Goal: Task Accomplishment & Management: Manage account settings

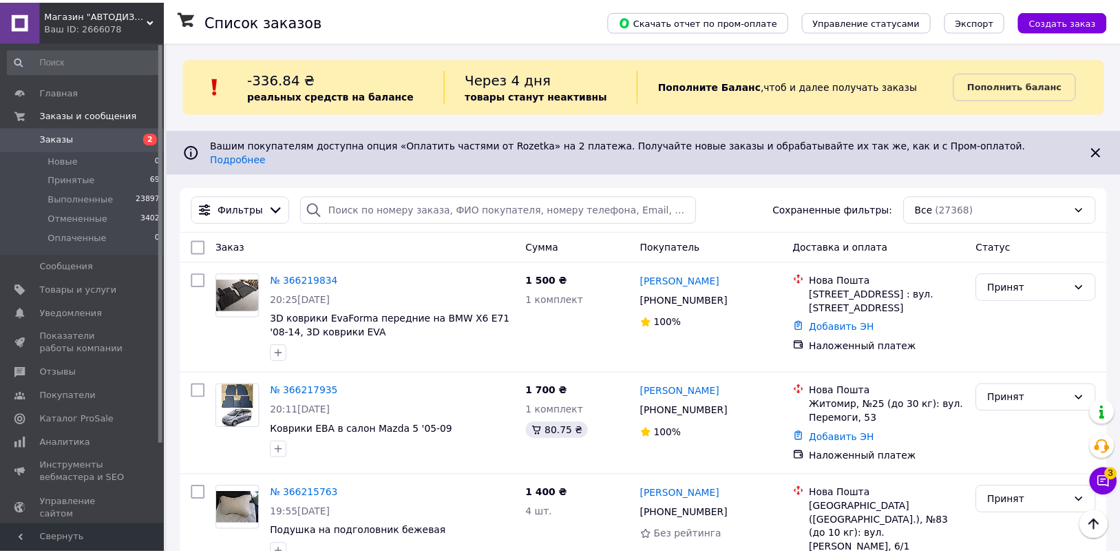
scroll to position [1102, 0]
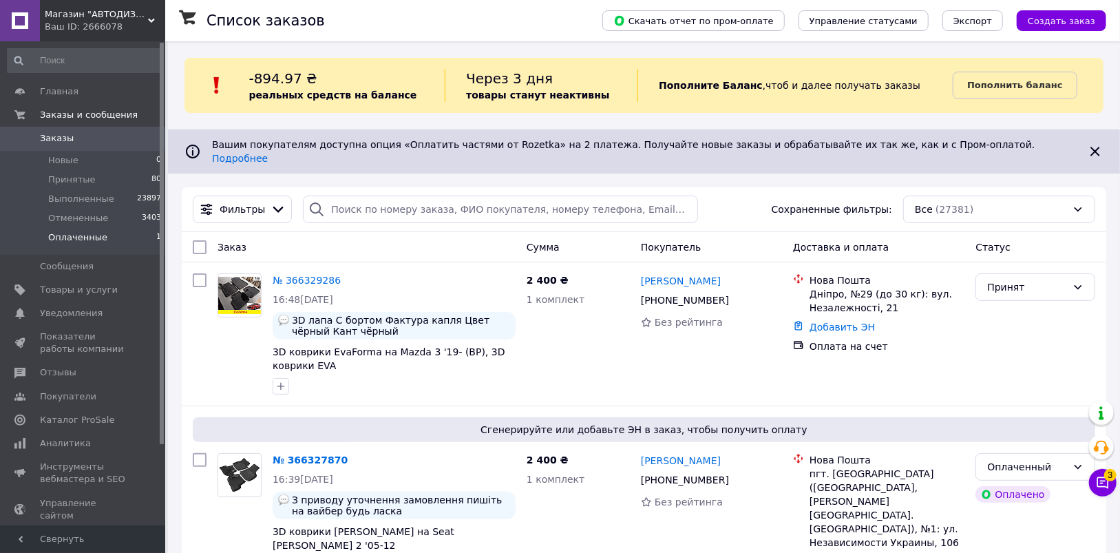
click at [83, 239] on span "Оплаченные" at bounding box center [77, 237] width 59 height 12
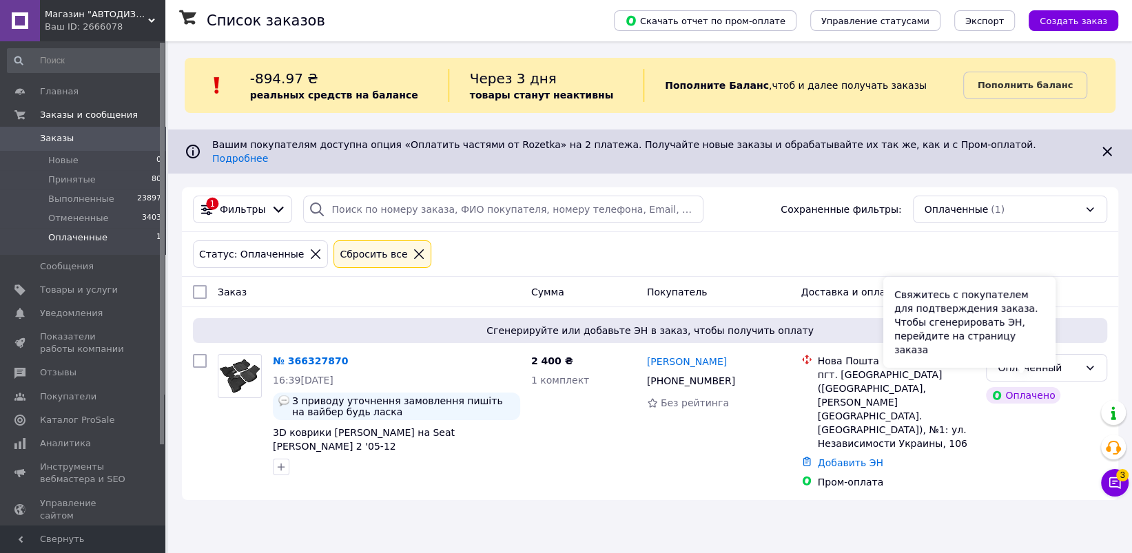
click at [1016, 356] on div "Свяжитесь с покупателем для подтверждения заказа. Чтобы сгенерировать ЭН, перей…" at bounding box center [969, 322] width 172 height 91
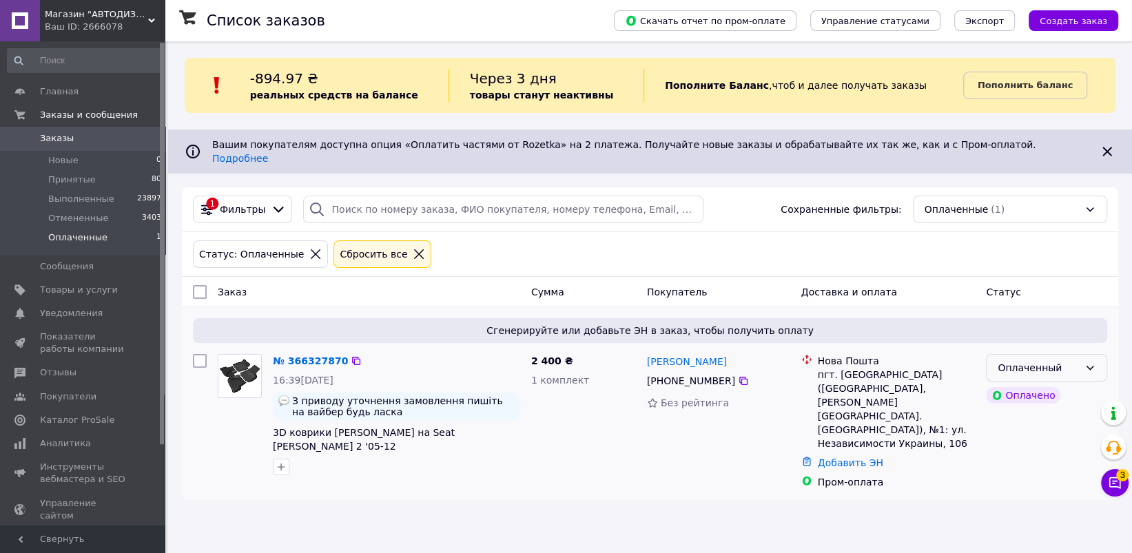
click at [1072, 360] on div "Оплаченный" at bounding box center [1037, 367] width 81 height 15
click at [1045, 384] on li "Принят" at bounding box center [1046, 386] width 120 height 25
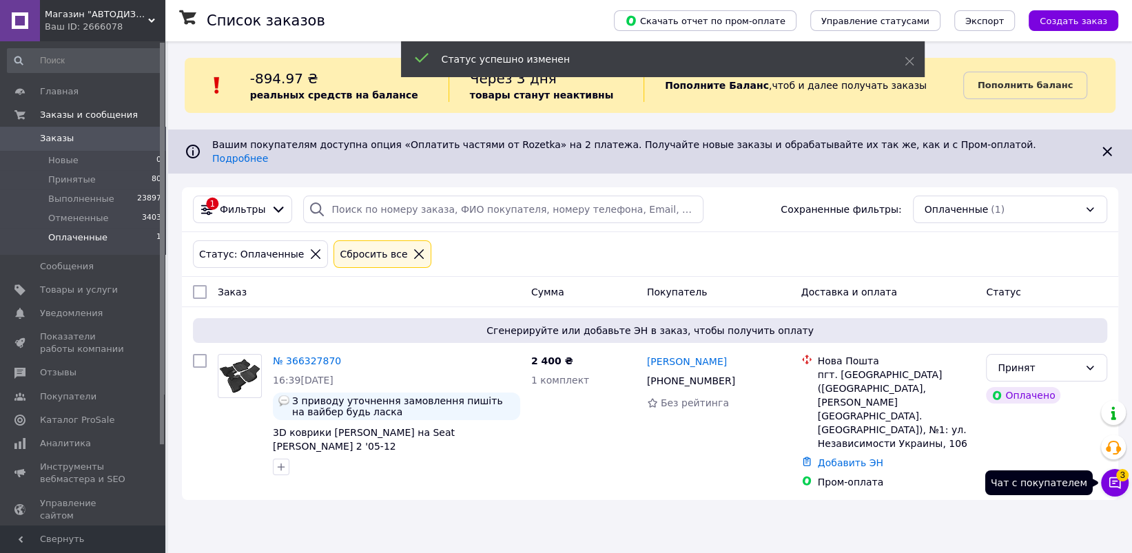
click at [1109, 483] on icon at bounding box center [1115, 483] width 12 height 12
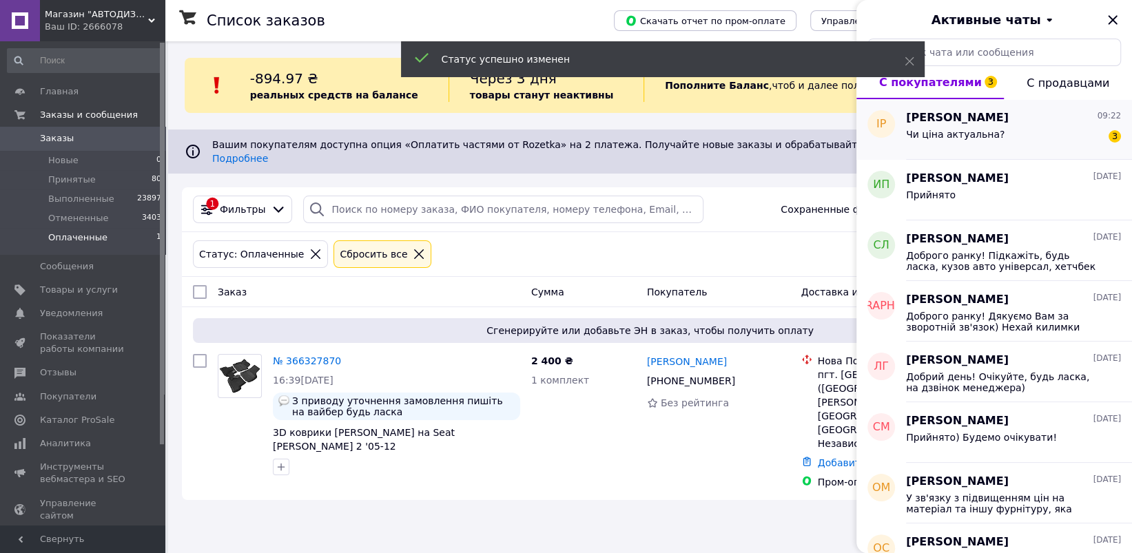
click at [1039, 151] on div "Ірина Ругало 09:22 Чи ціна актуальна? 3" at bounding box center [1019, 129] width 226 height 61
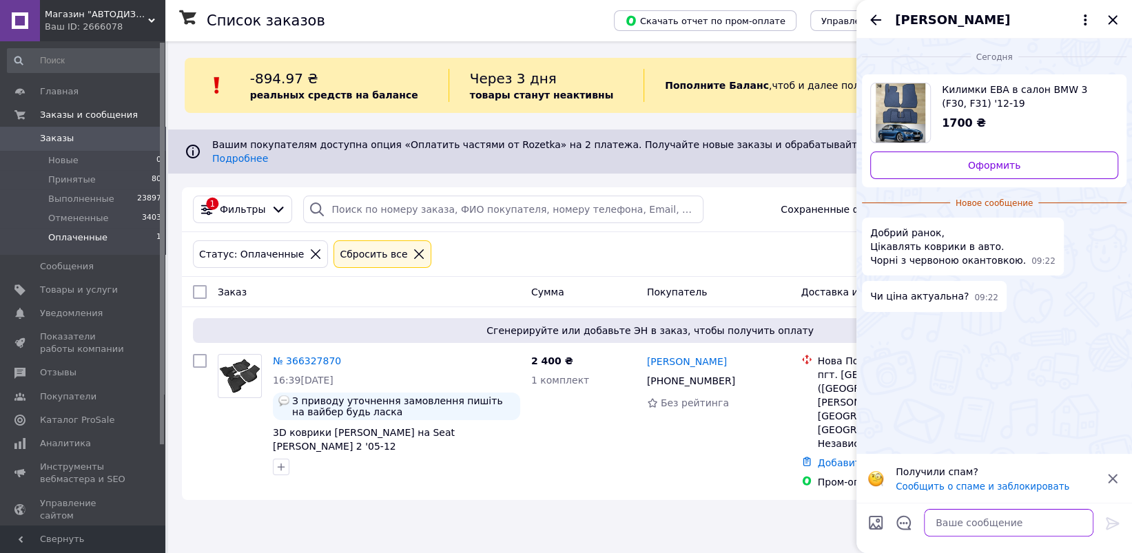
click at [941, 519] on textarea at bounding box center [1008, 523] width 169 height 28
type textarea "Добрий вечір, так. Ціна актуальна"
click at [1104, 521] on icon at bounding box center [1112, 523] width 17 height 17
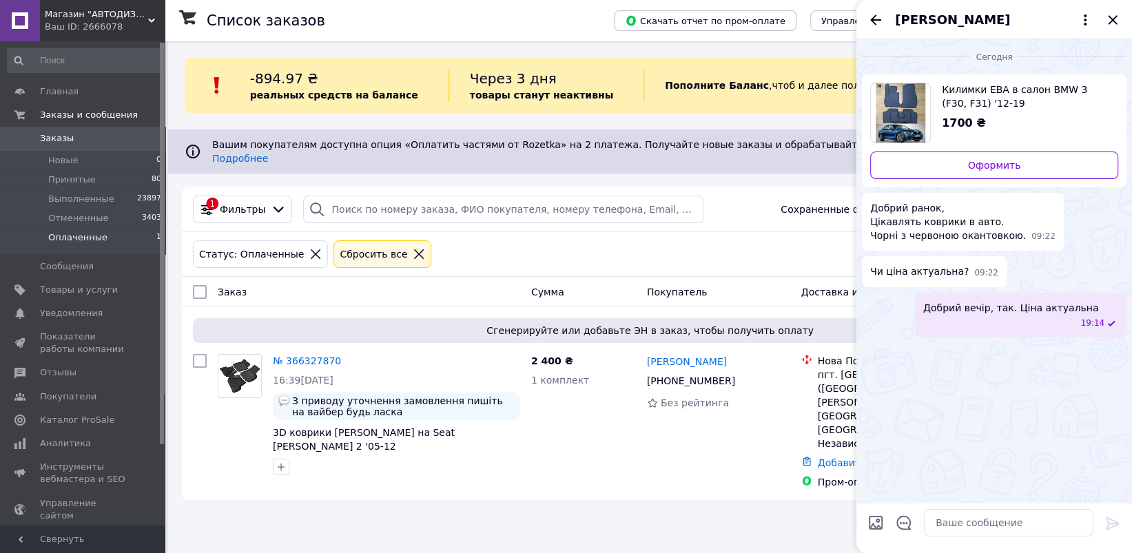
click at [1092, 470] on div "Сегодня Килимки ЕВА в салон BMW 3 (F30, F31) '12-19 1700 ₴ Оформить Добрий рано…" at bounding box center [993, 271] width 275 height 464
click at [1013, 515] on textarea at bounding box center [1008, 523] width 169 height 28
paste textarea "Замовити килими можна за посиланням: https://avtokovriki.in.ua/ua/p1806779698-k…"
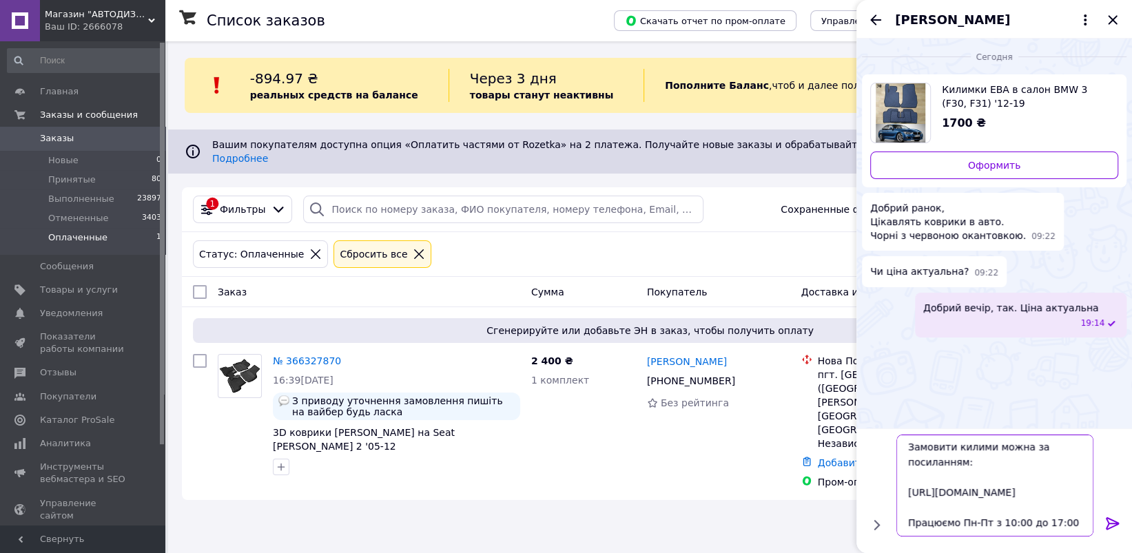
drag, startPoint x: 1049, startPoint y: 491, endPoint x: 870, endPoint y: 470, distance: 179.6
click at [870, 470] on div "Замовити килими можна за посиланням: https://avtokovriki.in.ua/ua/p1806779698-k…" at bounding box center [994, 485] width 264 height 113
paste textarea "g114185855-bmw-f30-f31"
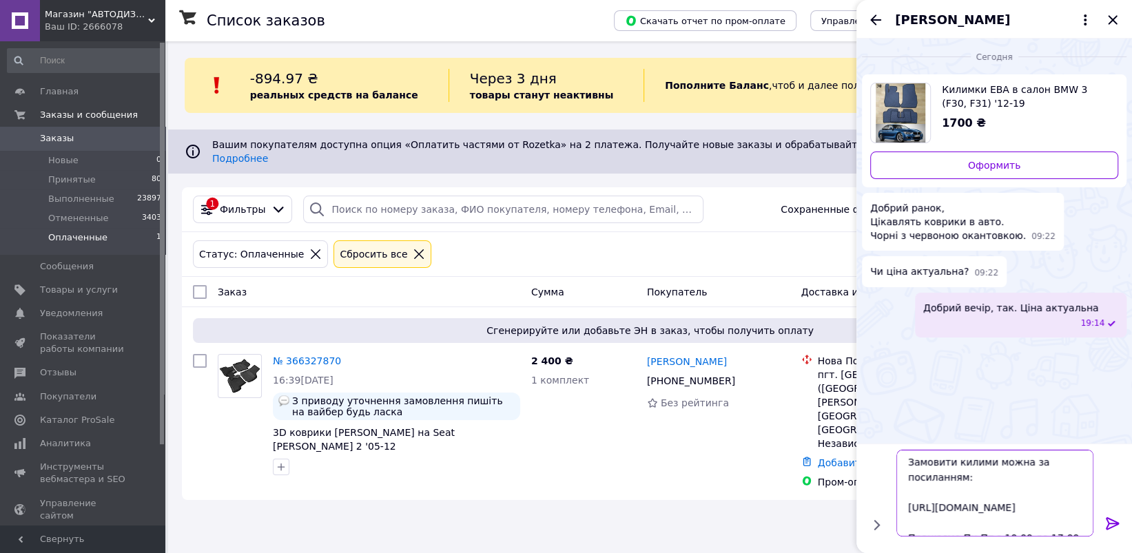
scroll to position [0, 0]
type textarea "Замовити килими можна за посиланням: https://avtokovriki.in.ua/ua/g114185855-bm…"
click at [1112, 523] on icon at bounding box center [1112, 523] width 17 height 17
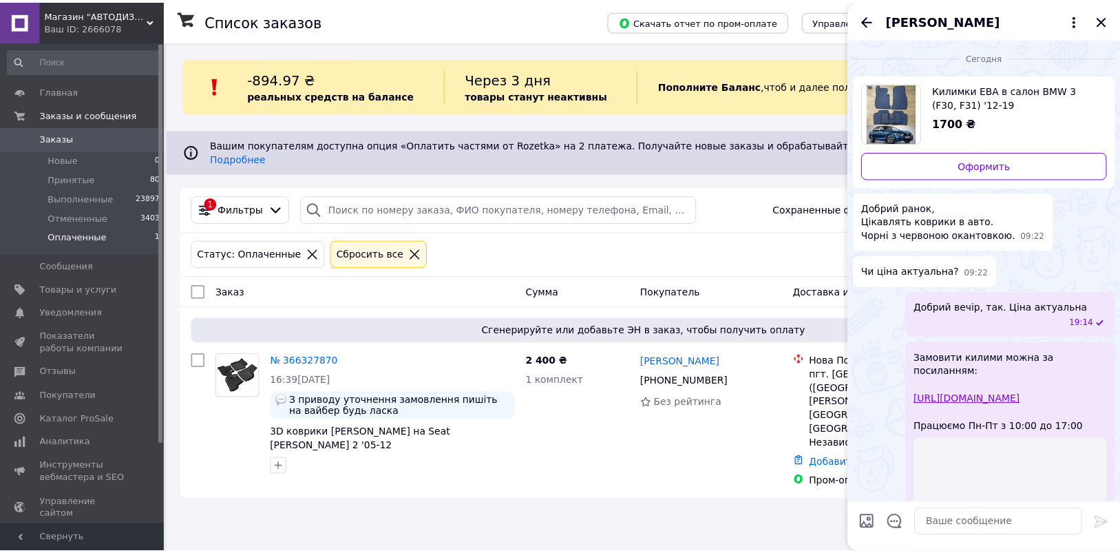
scroll to position [117, 0]
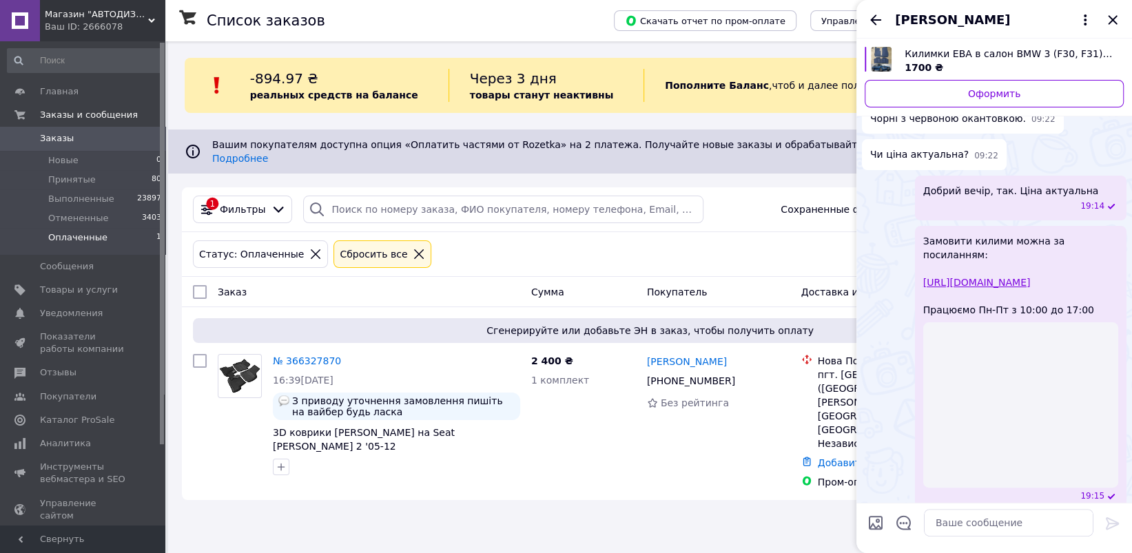
click at [870, 29] on div "Ірина Ругало" at bounding box center [993, 19] width 275 height 39
click at [871, 25] on icon "Назад" at bounding box center [875, 20] width 17 height 17
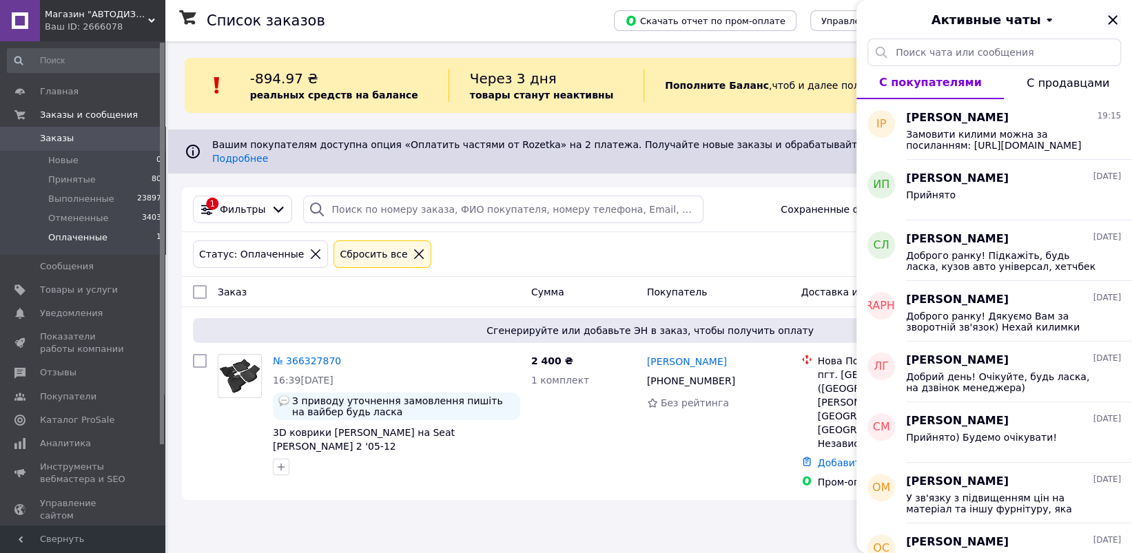
click at [1109, 17] on icon "Закрыть" at bounding box center [1111, 19] width 9 height 9
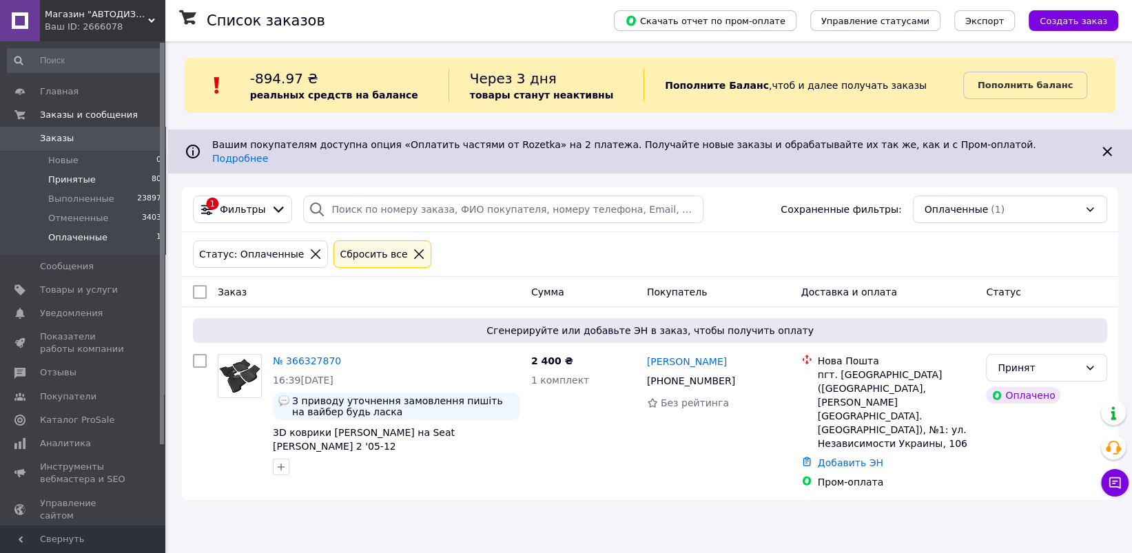
click at [103, 178] on li "Принятые 80" at bounding box center [84, 179] width 169 height 19
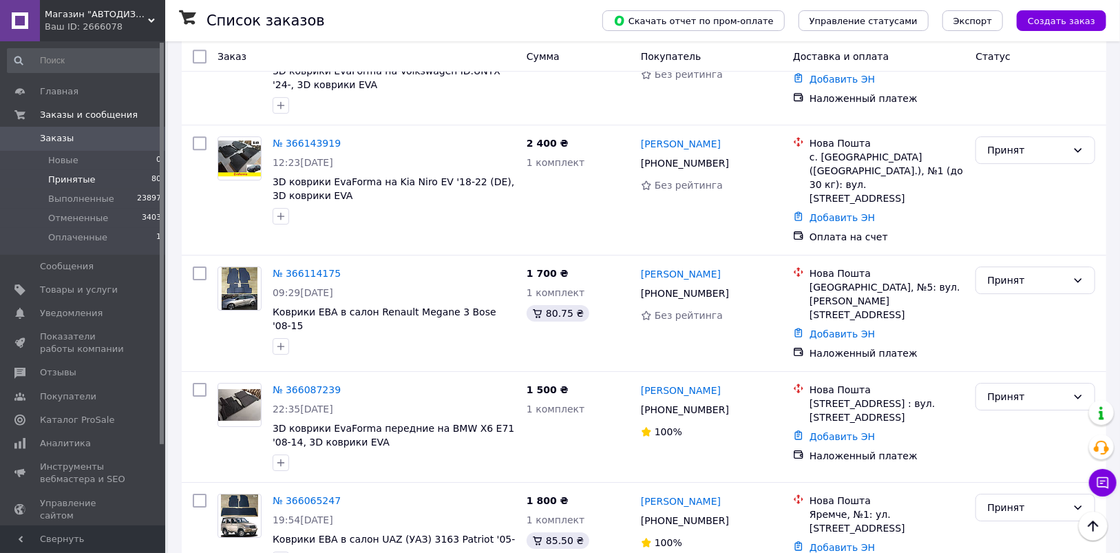
scroll to position [2617, 0]
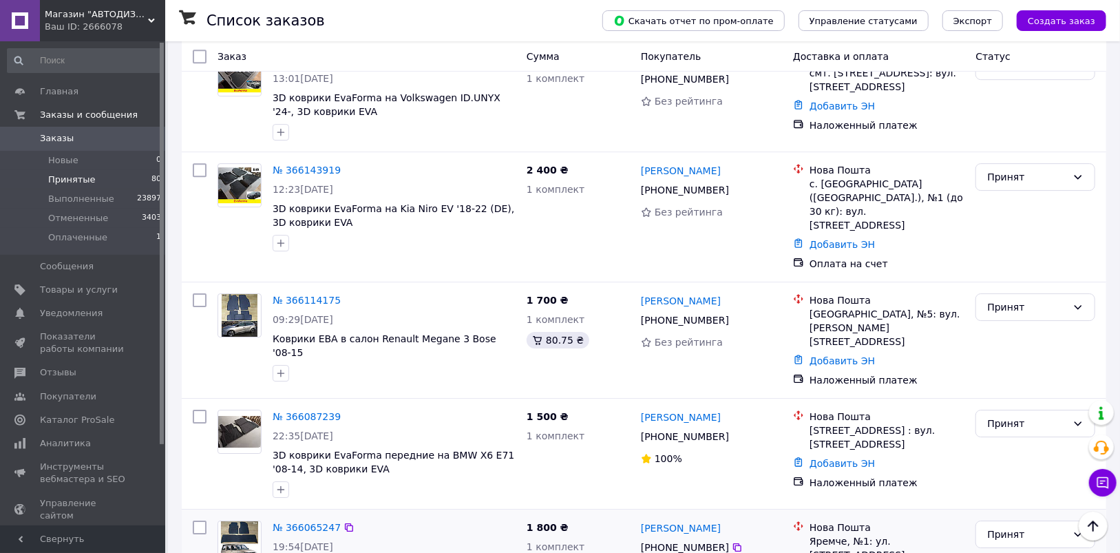
drag, startPoint x: 284, startPoint y: 317, endPoint x: 351, endPoint y: 294, distance: 70.6
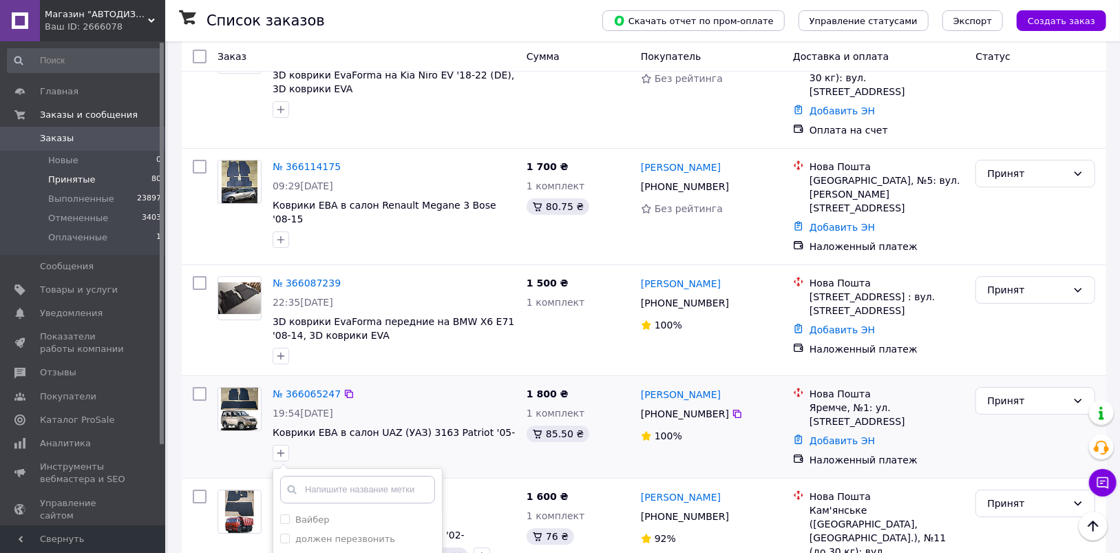
scroll to position [2755, 0]
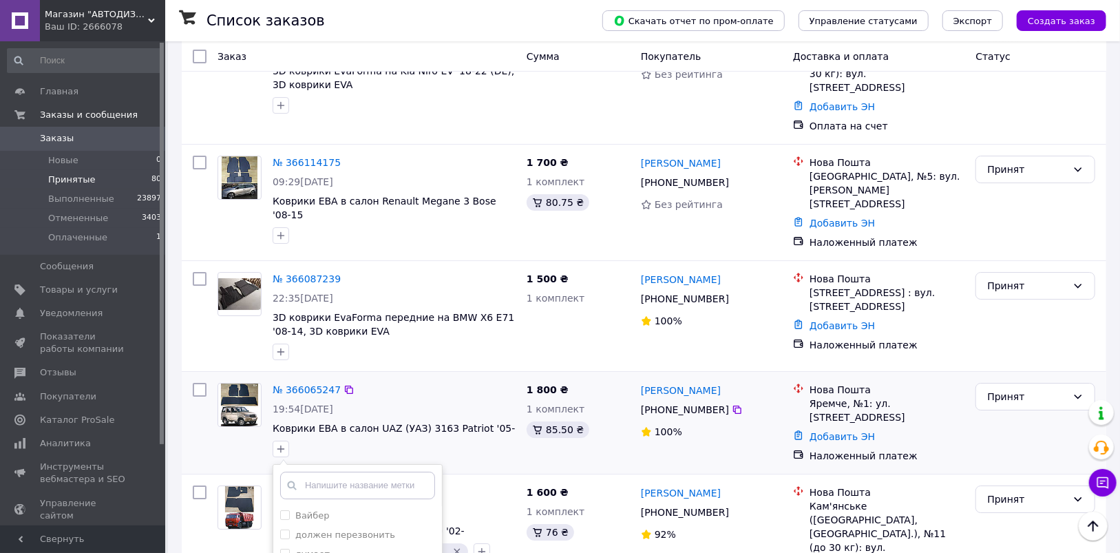
checkbox input "true"
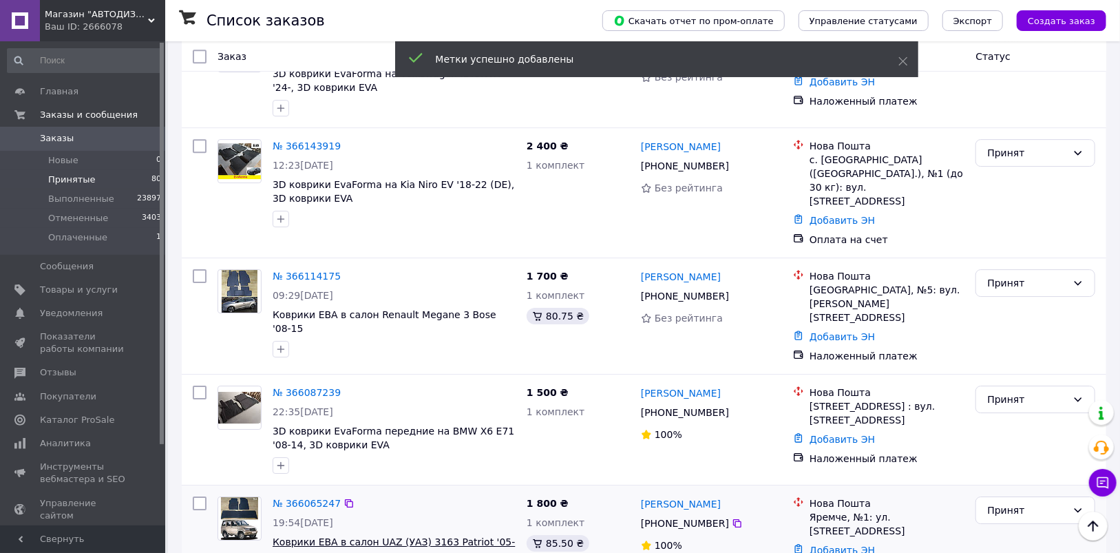
scroll to position [2617, 0]
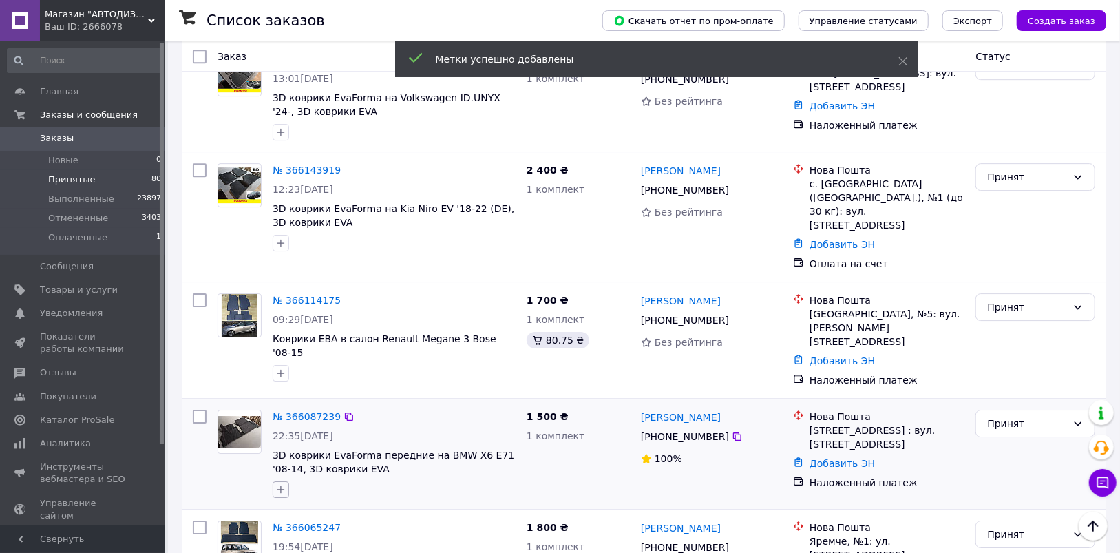
click at [281, 486] on icon "button" at bounding box center [282, 490] width 8 height 8
checkbox input "true"
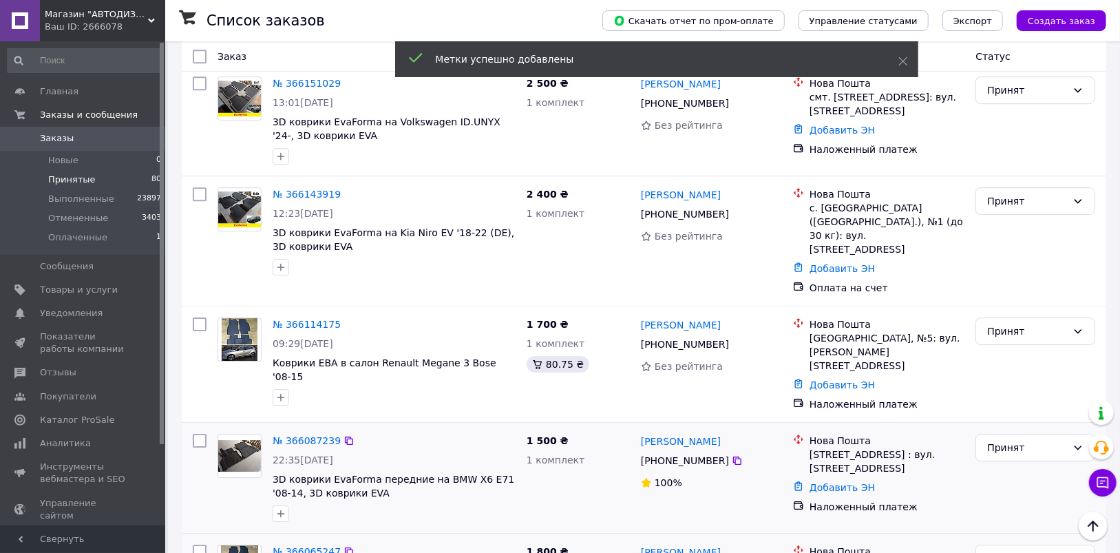
scroll to position [2479, 0]
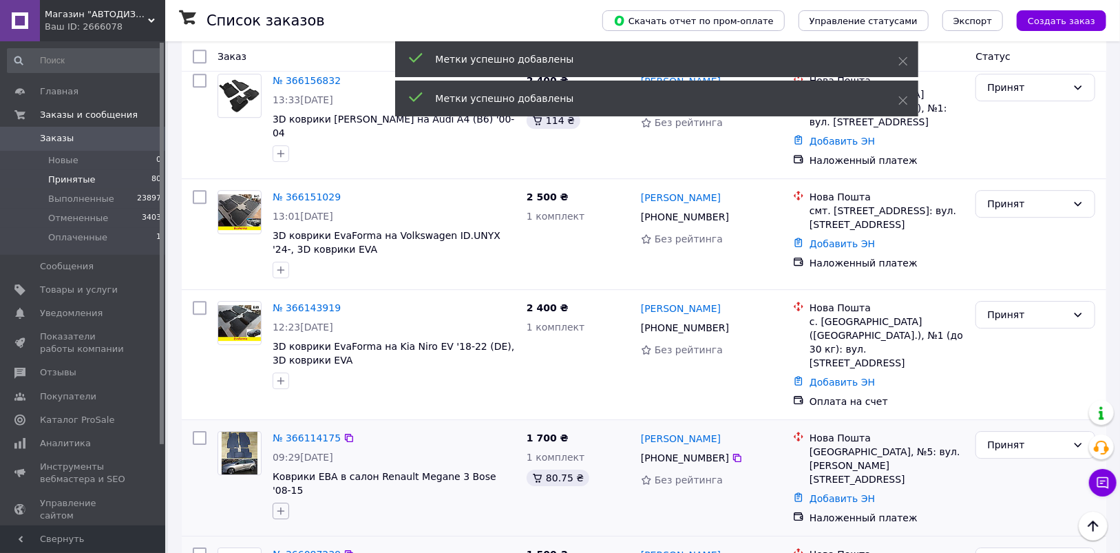
click at [282, 505] on icon "button" at bounding box center [280, 510] width 11 height 11
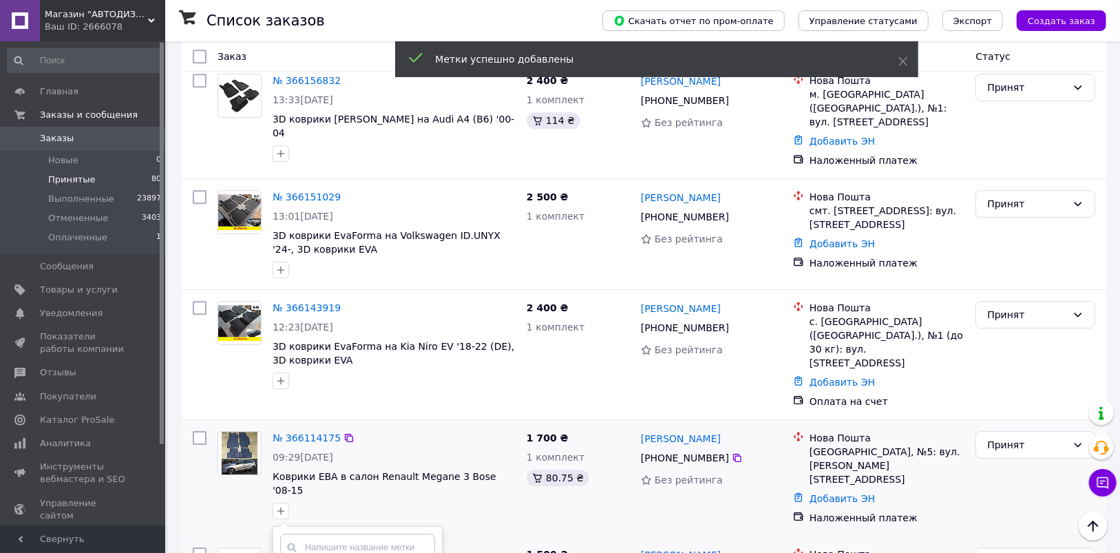
drag, startPoint x: 282, startPoint y: 464, endPoint x: 319, endPoint y: 500, distance: 51.1
checkbox input "true"
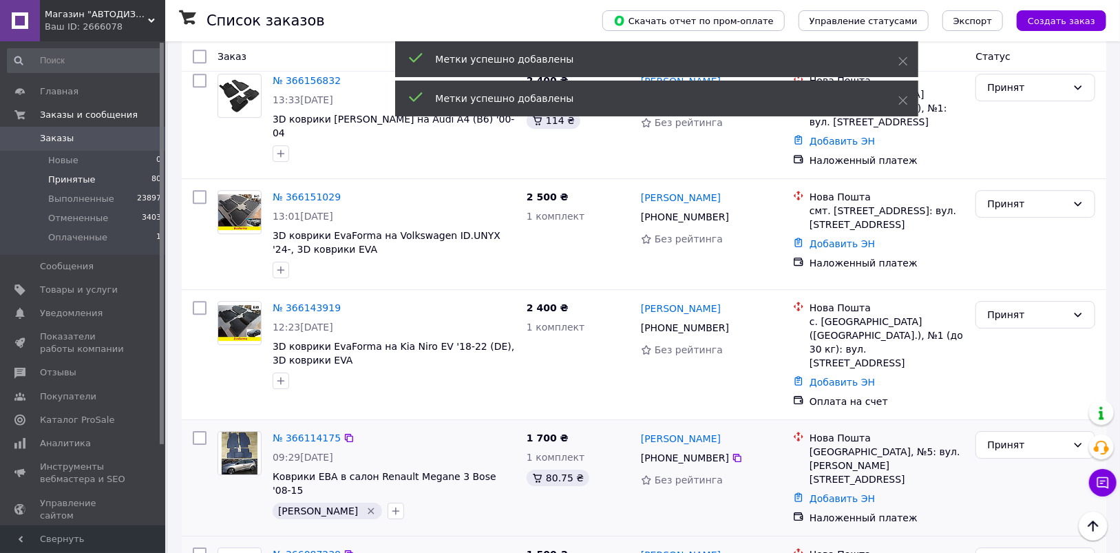
scroll to position [2410, 0]
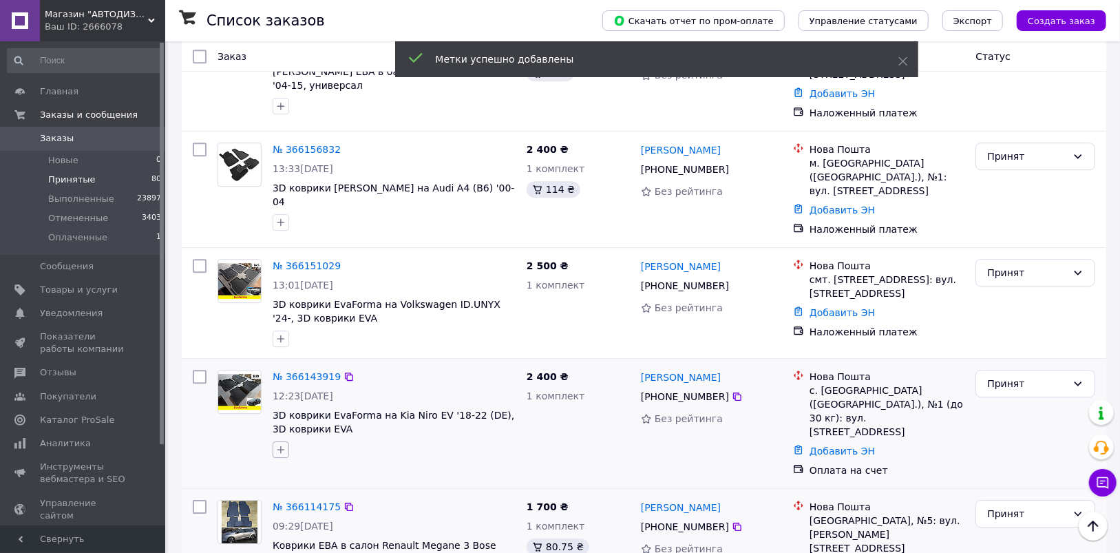
click at [280, 441] on button "button" at bounding box center [281, 449] width 17 height 17
checkbox input "true"
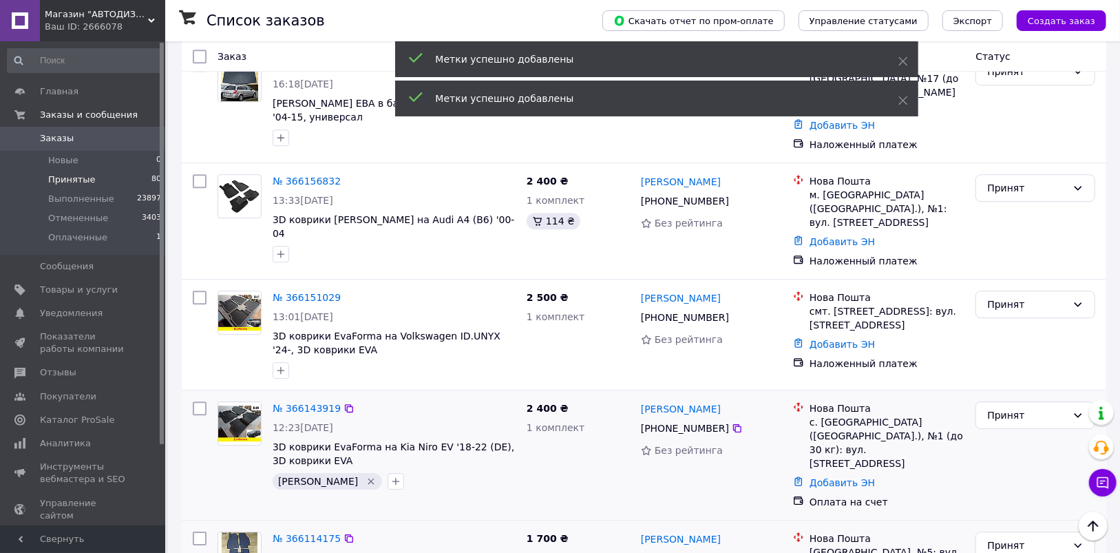
scroll to position [2273, 0]
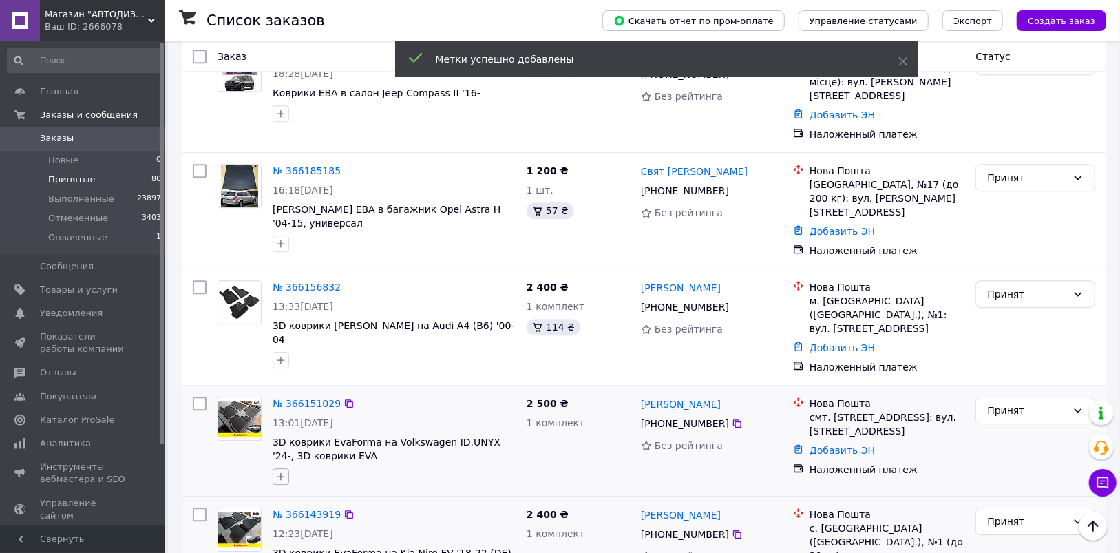
click at [275, 471] on icon "button" at bounding box center [280, 476] width 11 height 11
drag, startPoint x: 282, startPoint y: 460, endPoint x: 291, endPoint y: 474, distance: 16.4
checkbox input "true"
drag, startPoint x: 319, startPoint y: 528, endPoint x: 326, endPoint y: 527, distance: 6.9
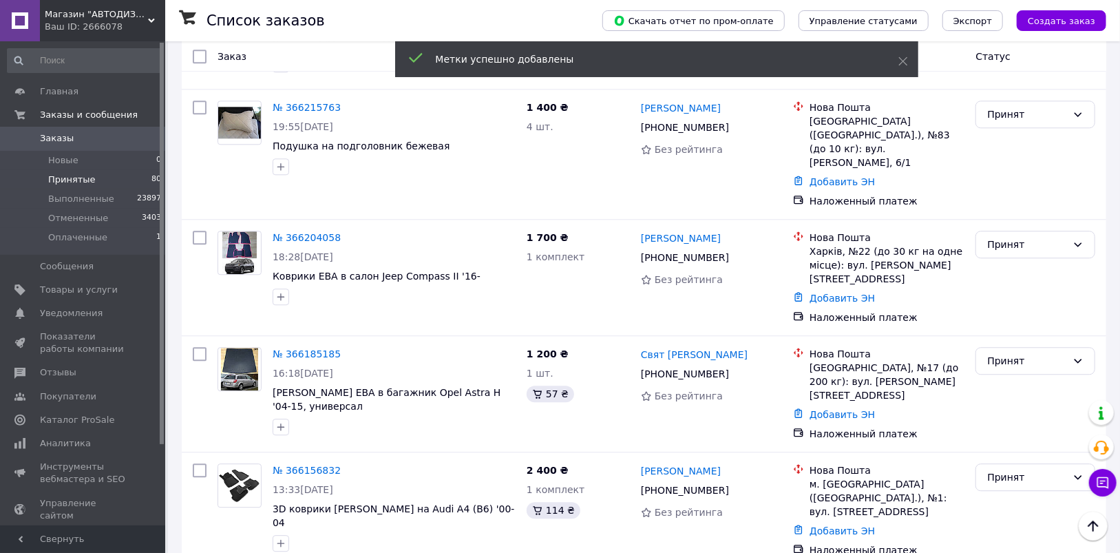
scroll to position [2066, 0]
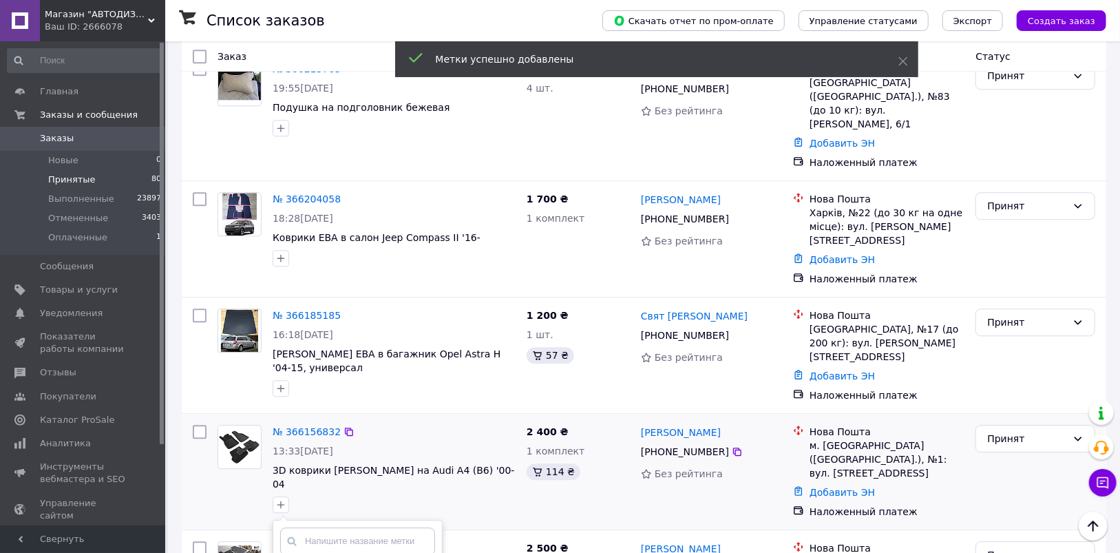
scroll to position [2135, 0]
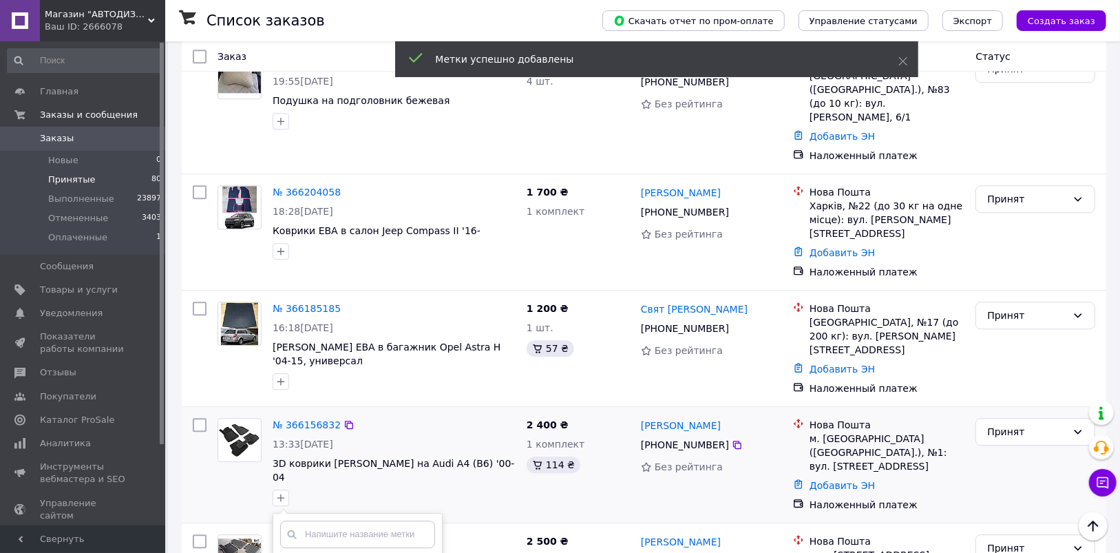
checkbox input "true"
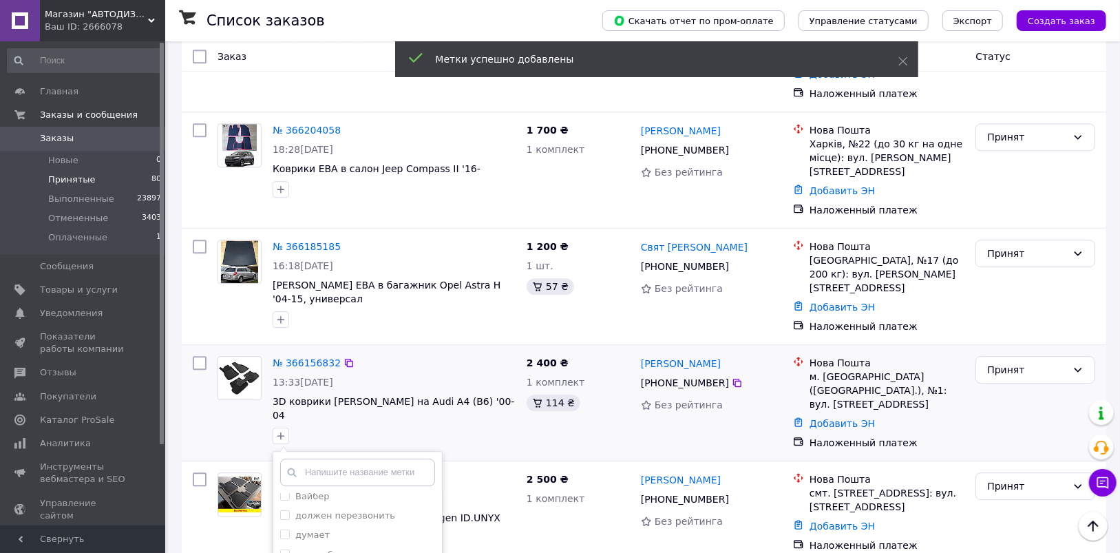
scroll to position [2204, 0]
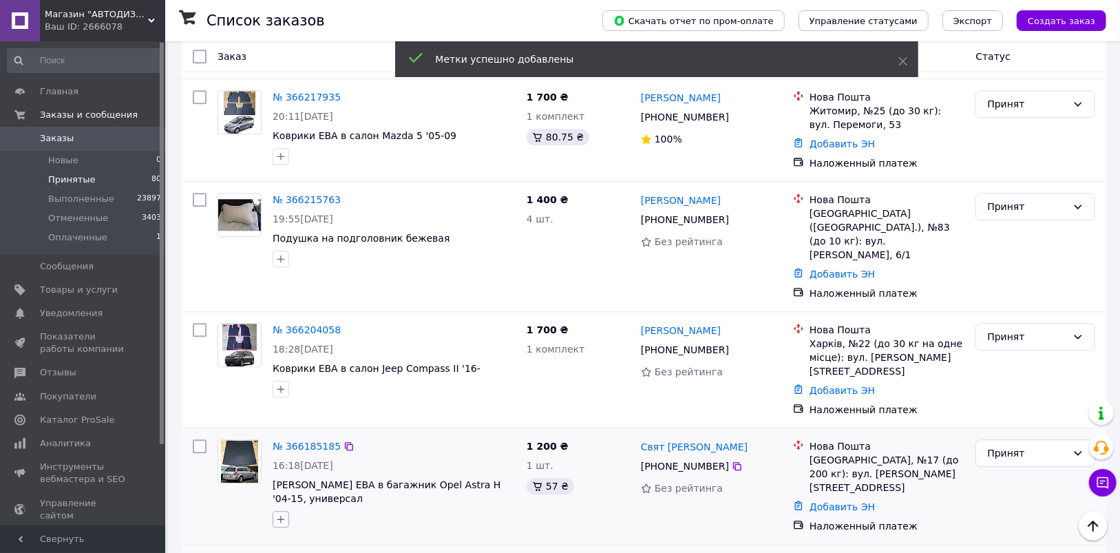
click at [285, 514] on icon "button" at bounding box center [280, 519] width 11 height 11
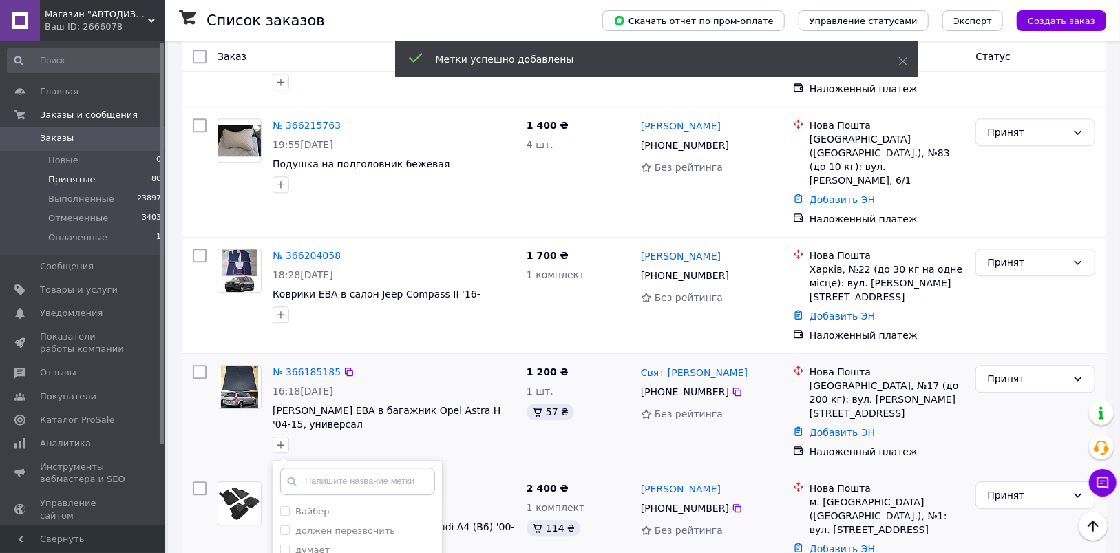
scroll to position [2135, 0]
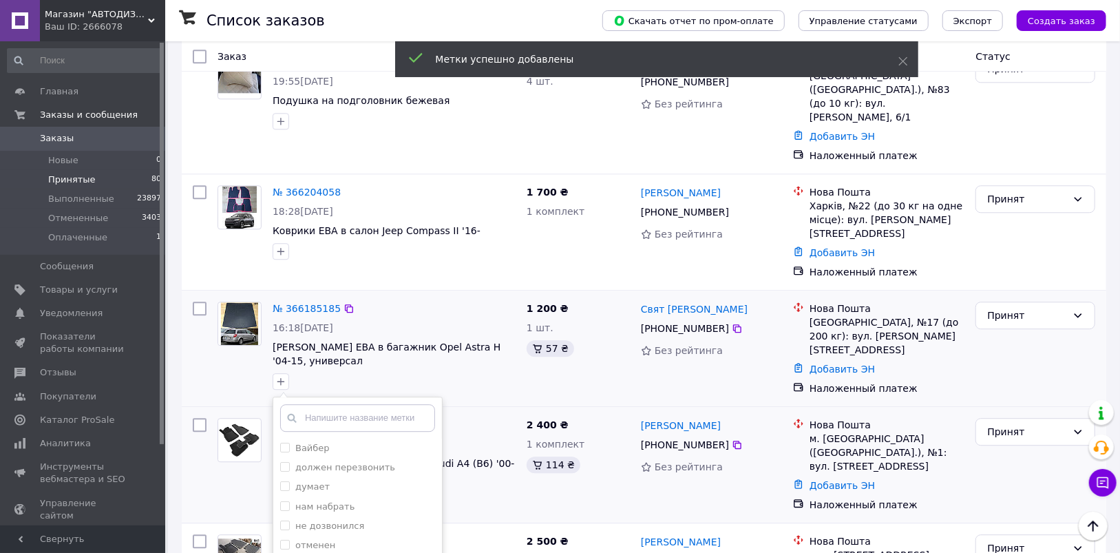
checkbox input "true"
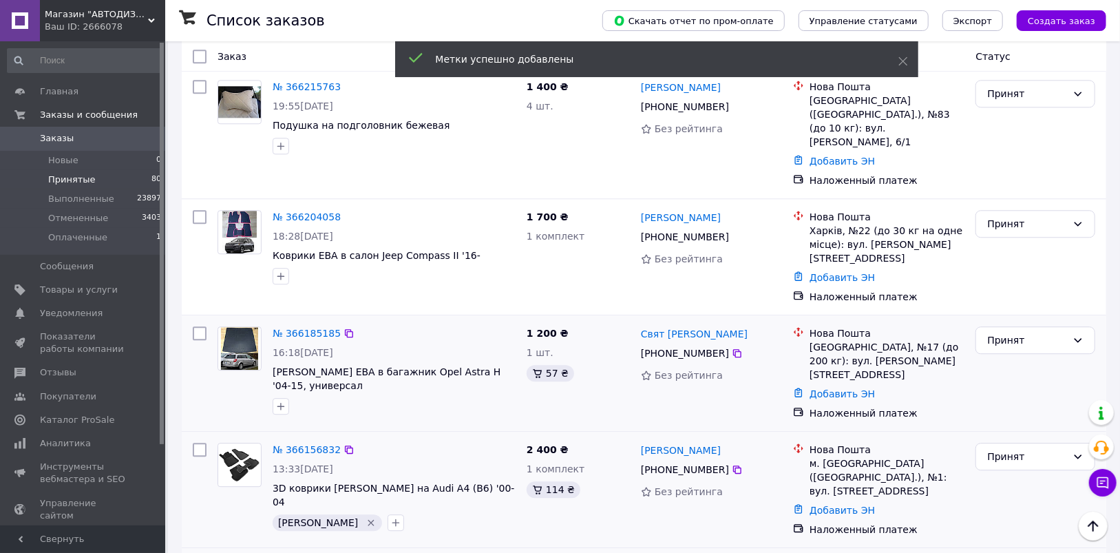
scroll to position [1997, 0]
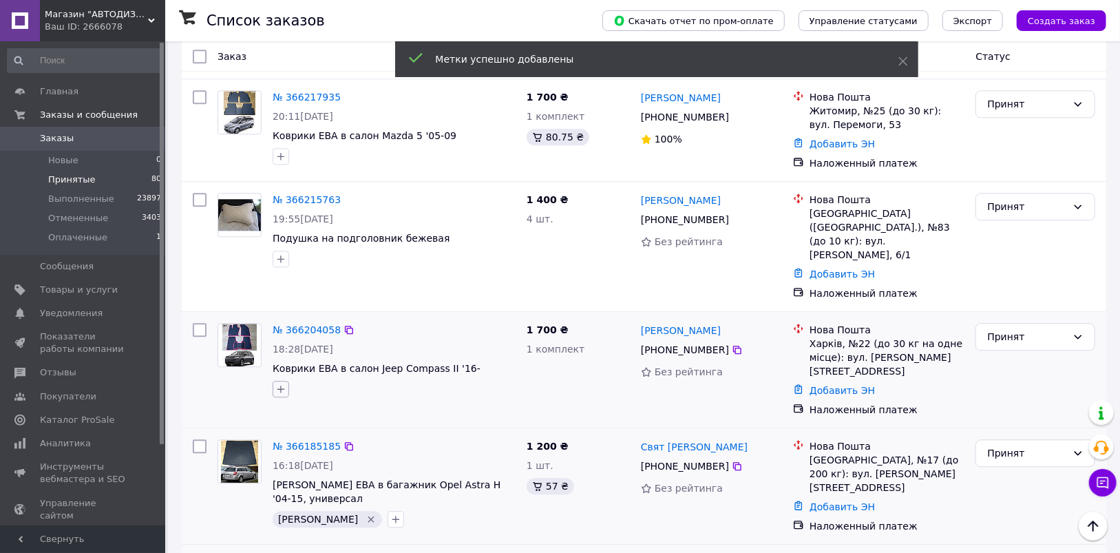
click at [274, 381] on button "button" at bounding box center [281, 389] width 17 height 17
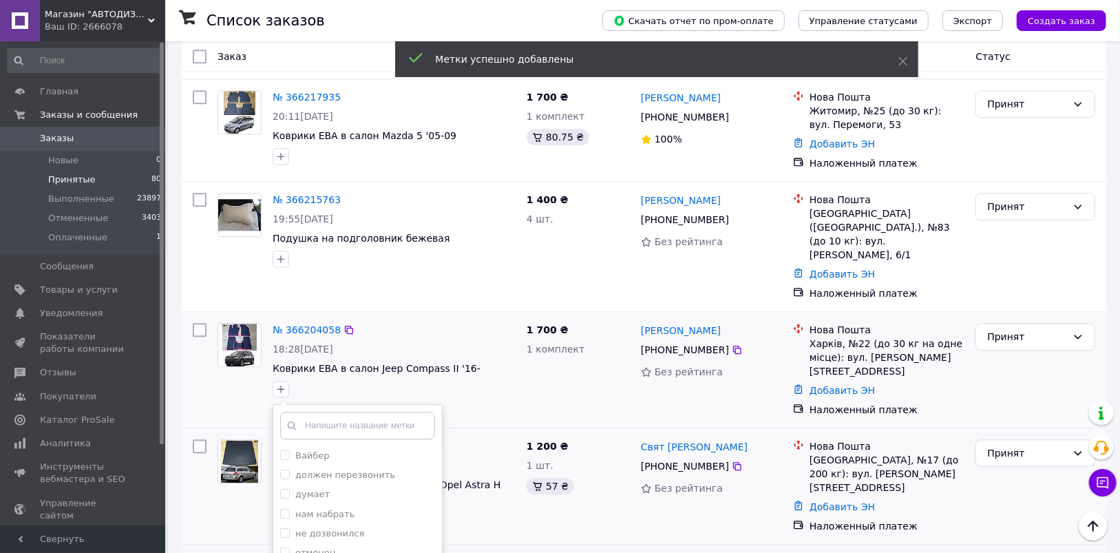
drag, startPoint x: 286, startPoint y: 415, endPoint x: 311, endPoint y: 464, distance: 55.4
checkbox input "true"
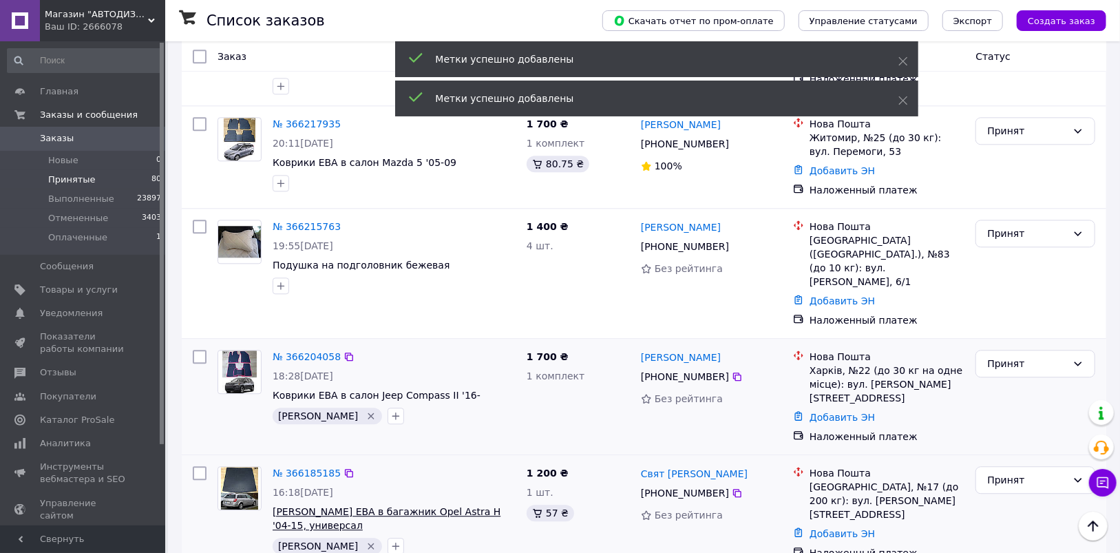
scroll to position [1859, 0]
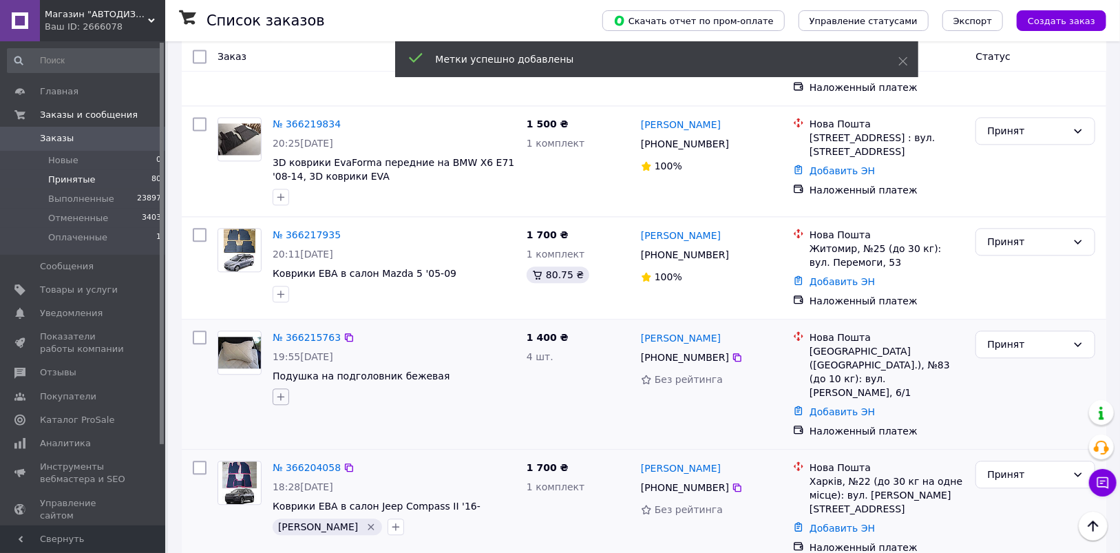
click at [279, 391] on icon "button" at bounding box center [280, 396] width 11 height 11
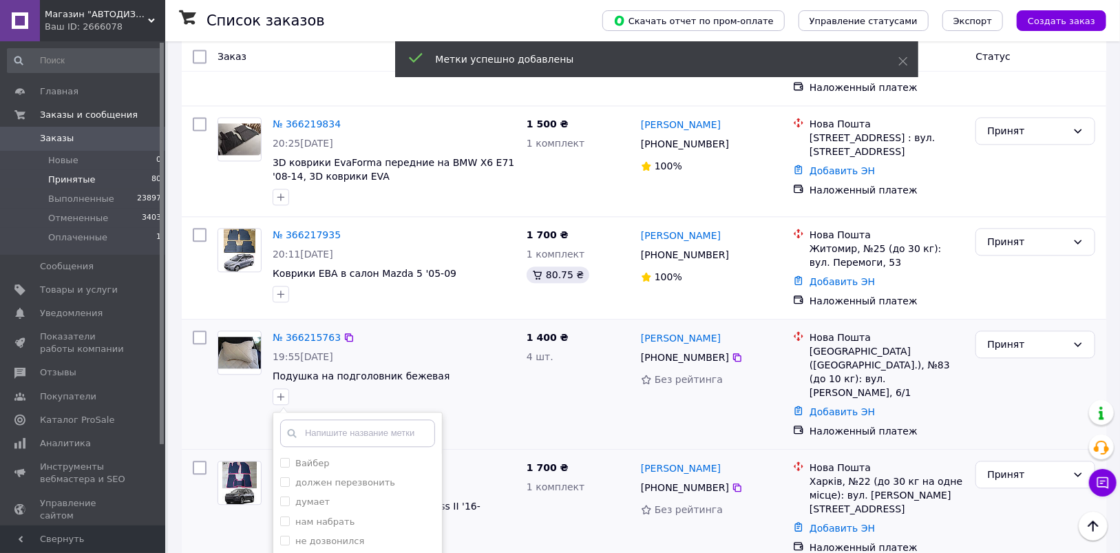
checkbox input "true"
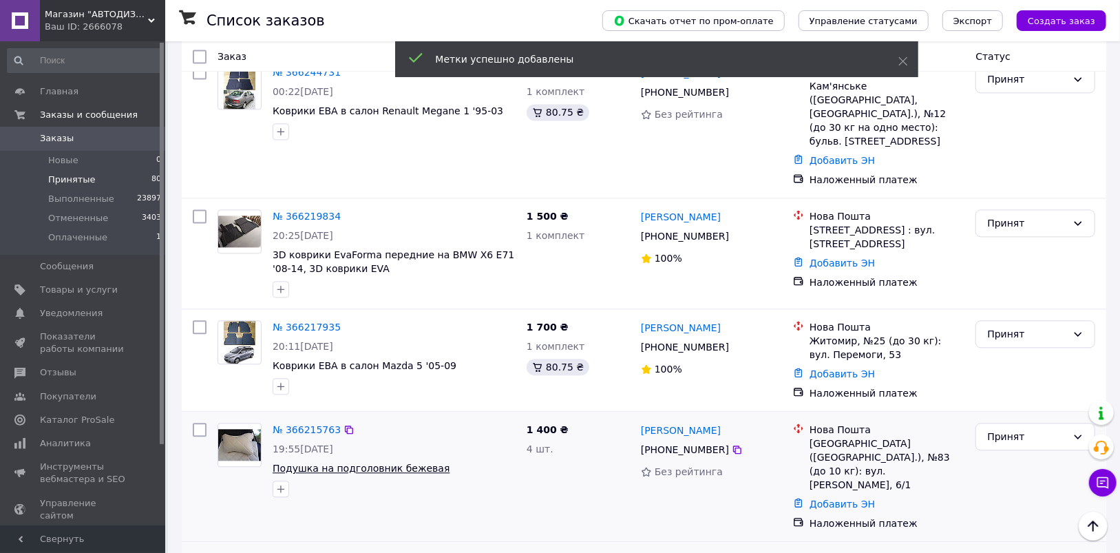
scroll to position [1722, 0]
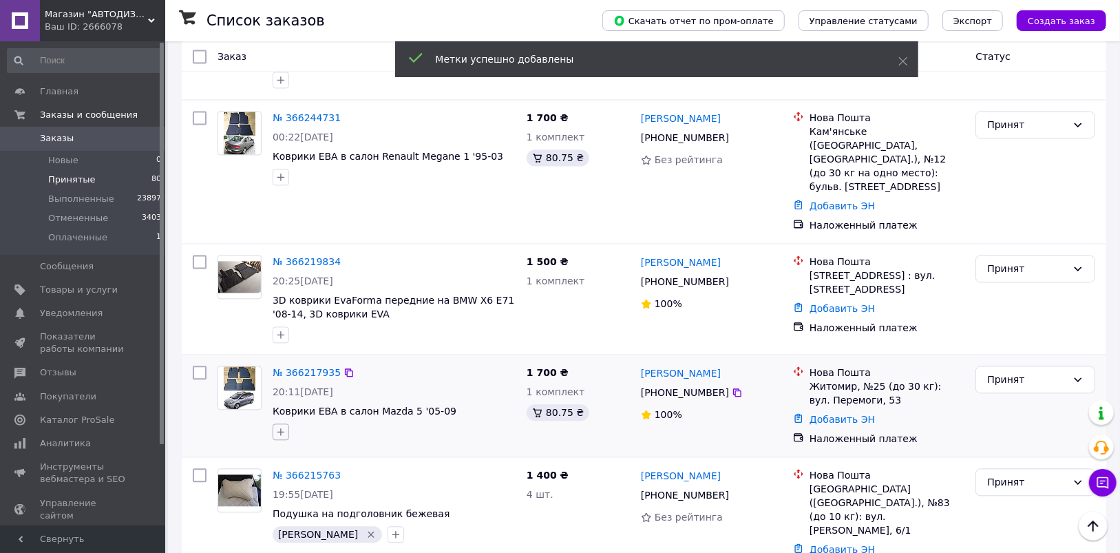
click at [281, 426] on icon "button" at bounding box center [280, 431] width 11 height 11
drag, startPoint x: 285, startPoint y: 487, endPoint x: 315, endPoint y: 492, distance: 30.0
checkbox input "true"
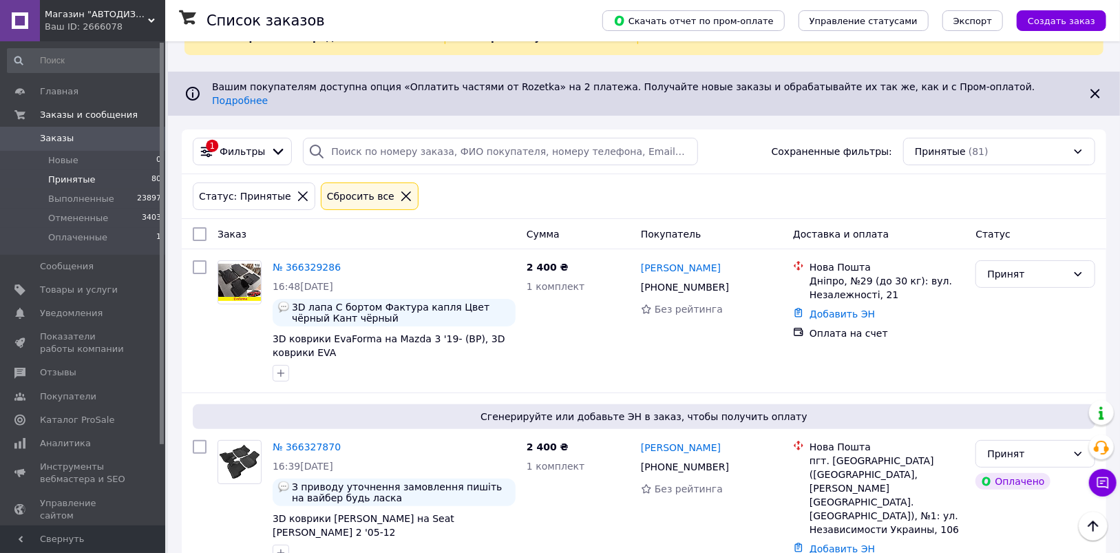
scroll to position [0, 0]
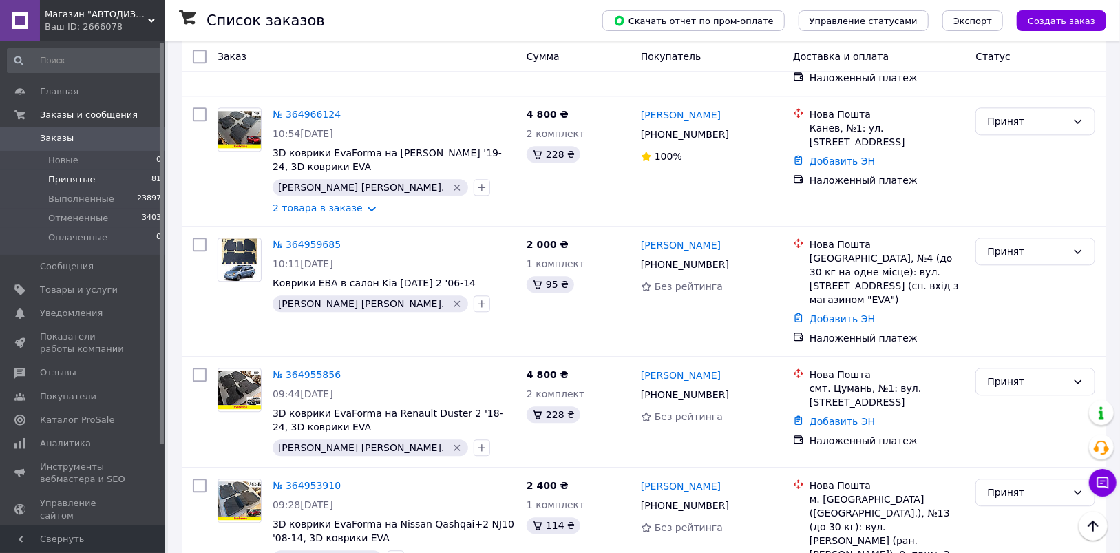
scroll to position [8609, 0]
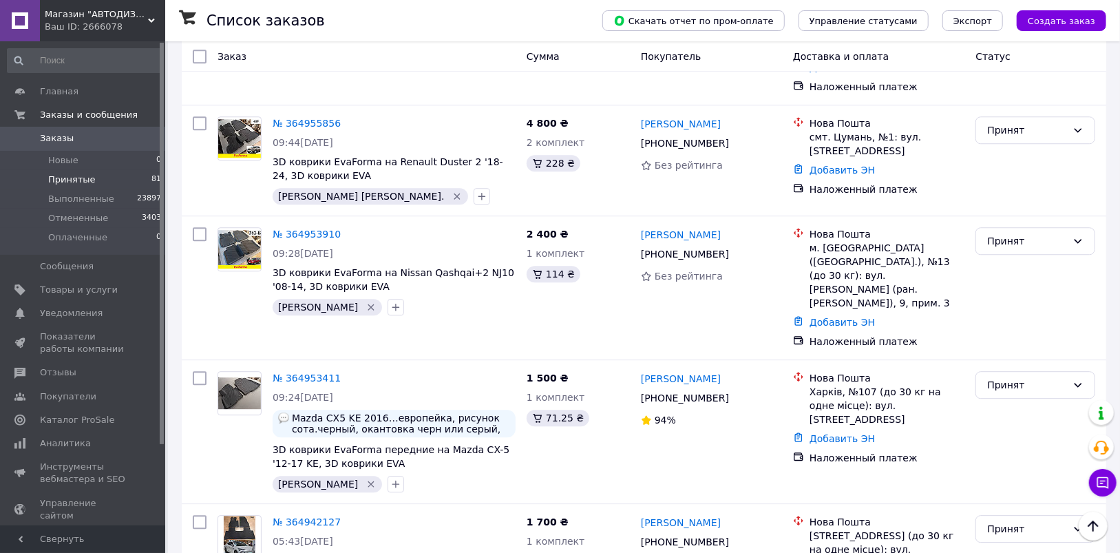
click at [1008, 223] on li "Выполнен" at bounding box center [1036, 227] width 118 height 25
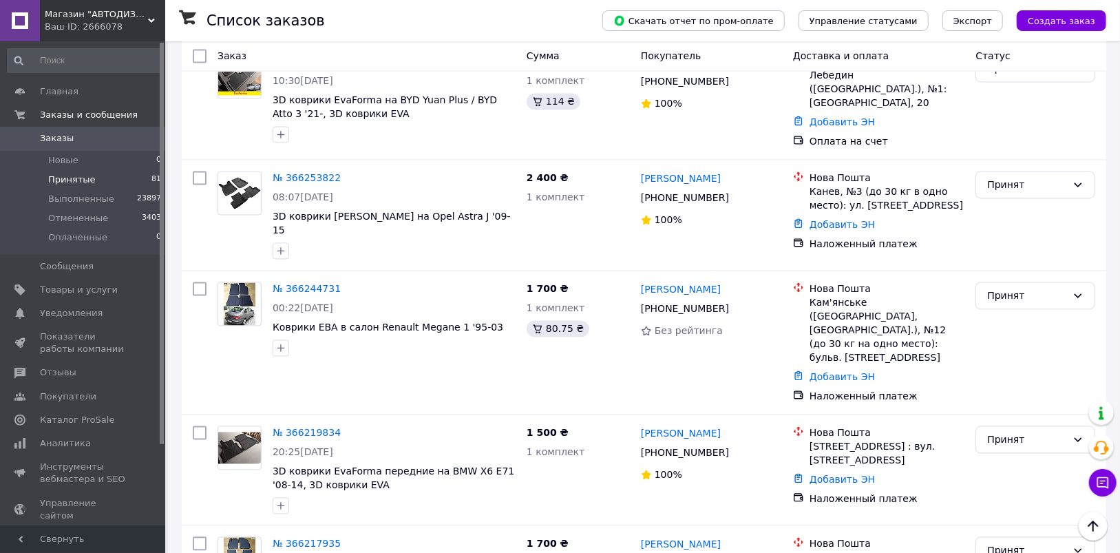
scroll to position [1791, 0]
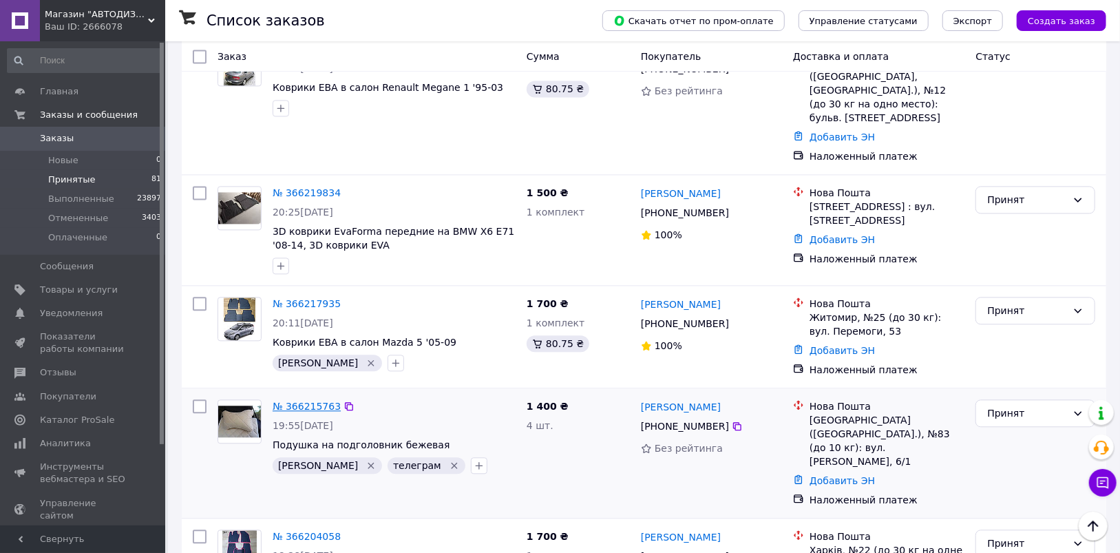
click at [299, 401] on link "№ 366215763" at bounding box center [307, 406] width 68 height 11
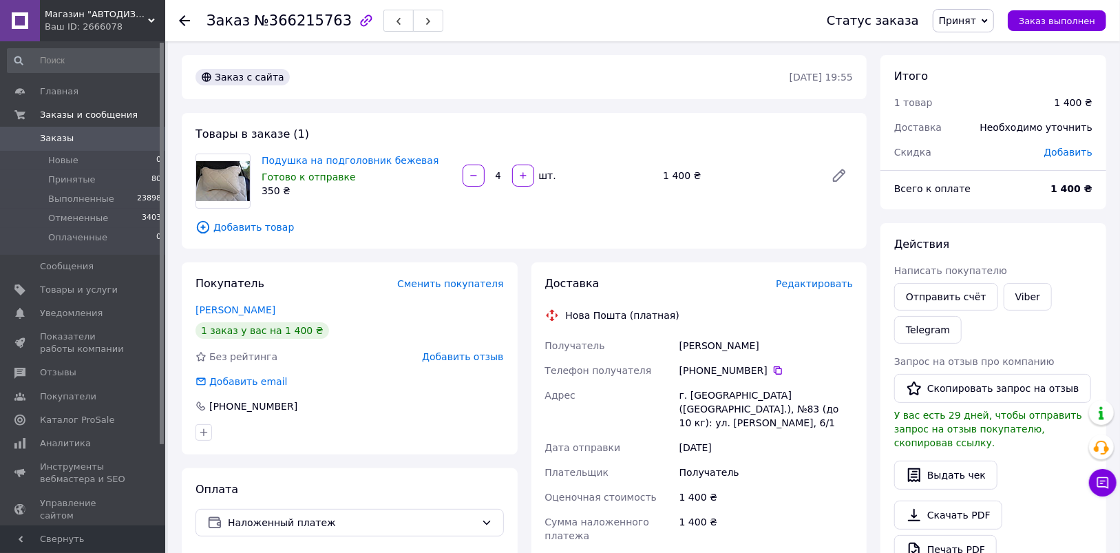
click at [81, 130] on link "Заказы 0" at bounding box center [84, 138] width 169 height 23
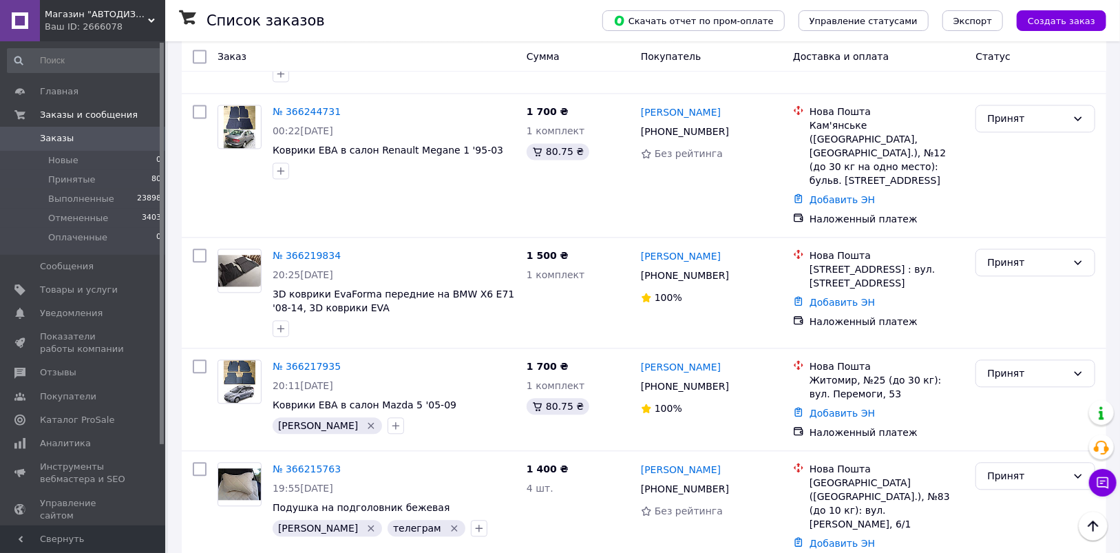
scroll to position [1997, 0]
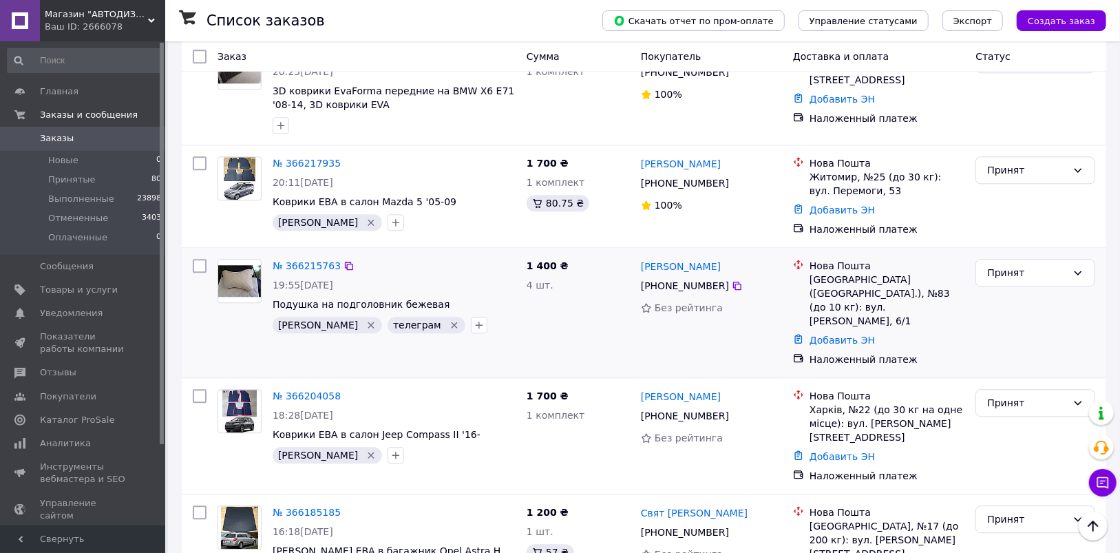
click at [830, 331] on div "Добавить ЭН" at bounding box center [887, 340] width 160 height 19
click at [831, 335] on link "Добавить ЭН" at bounding box center [842, 340] width 65 height 11
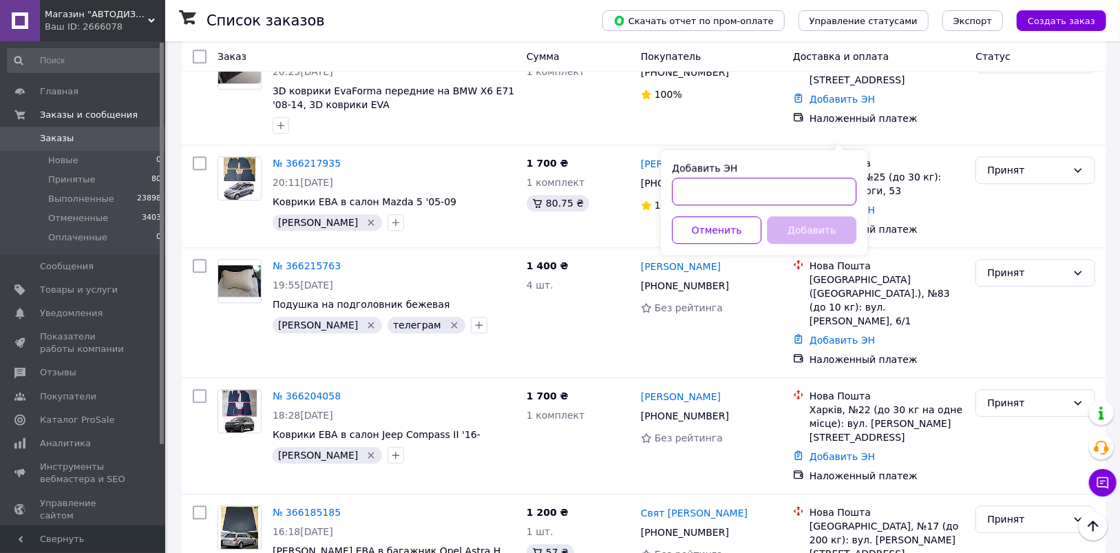
click at [710, 187] on input "Добавить ЭН" at bounding box center [764, 192] width 185 height 28
paste input "20451269247139"
type input "20451269247139"
click at [786, 216] on button "Добавить" at bounding box center [812, 230] width 90 height 28
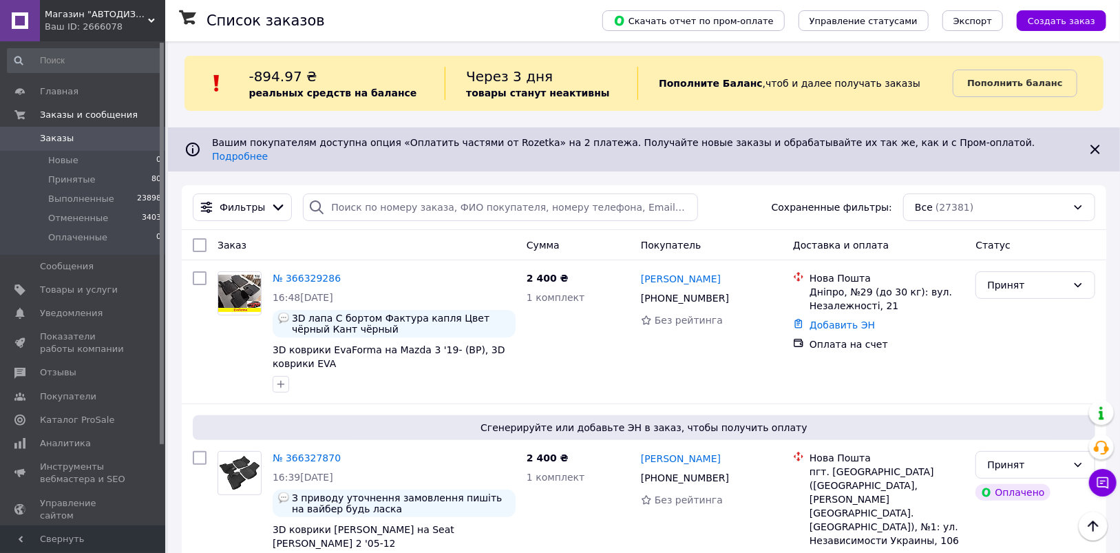
scroll to position [0, 0]
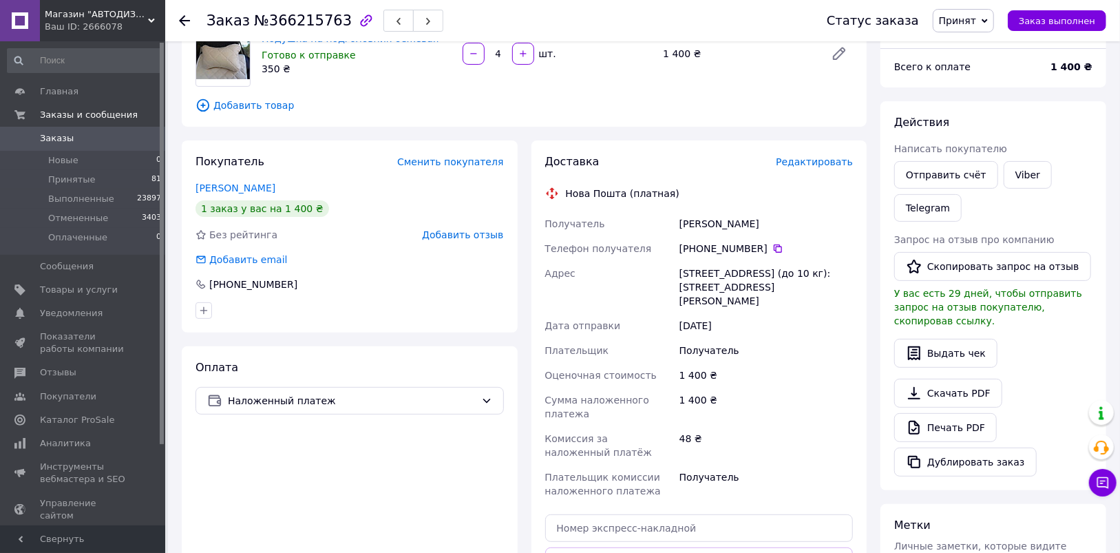
scroll to position [138, 0]
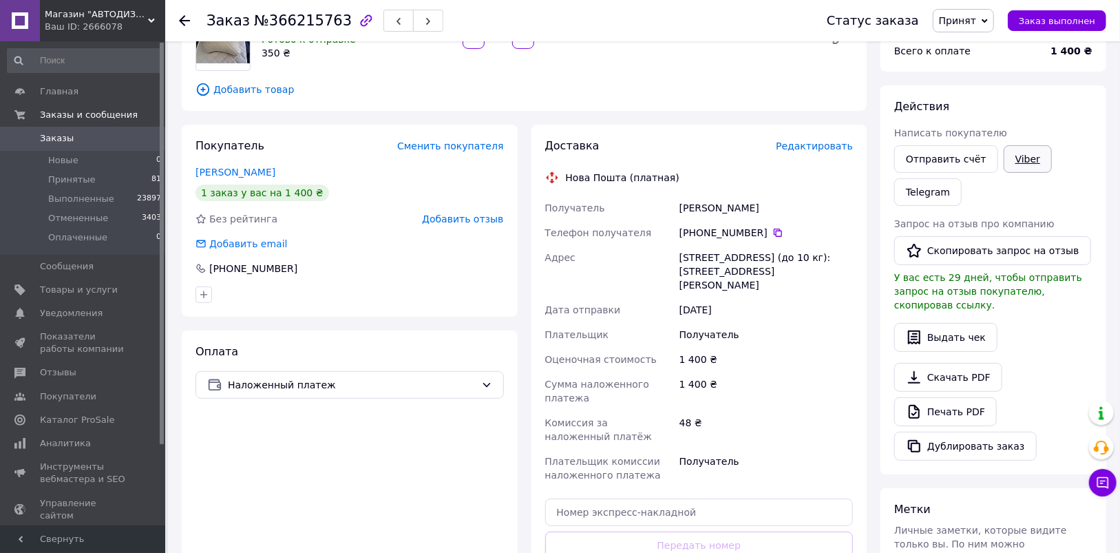
drag, startPoint x: 1028, startPoint y: 156, endPoint x: 997, endPoint y: 165, distance: 32.1
click at [1027, 156] on link "Viber" at bounding box center [1028, 159] width 48 height 28
click at [183, 262] on div "Покупатель Сменить покупателя Тертій Олександр 1 заказ у вас на 1 400 ₴ Без рей…" at bounding box center [350, 221] width 336 height 192
click at [934, 202] on link "Telegram" at bounding box center [928, 192] width 67 height 28
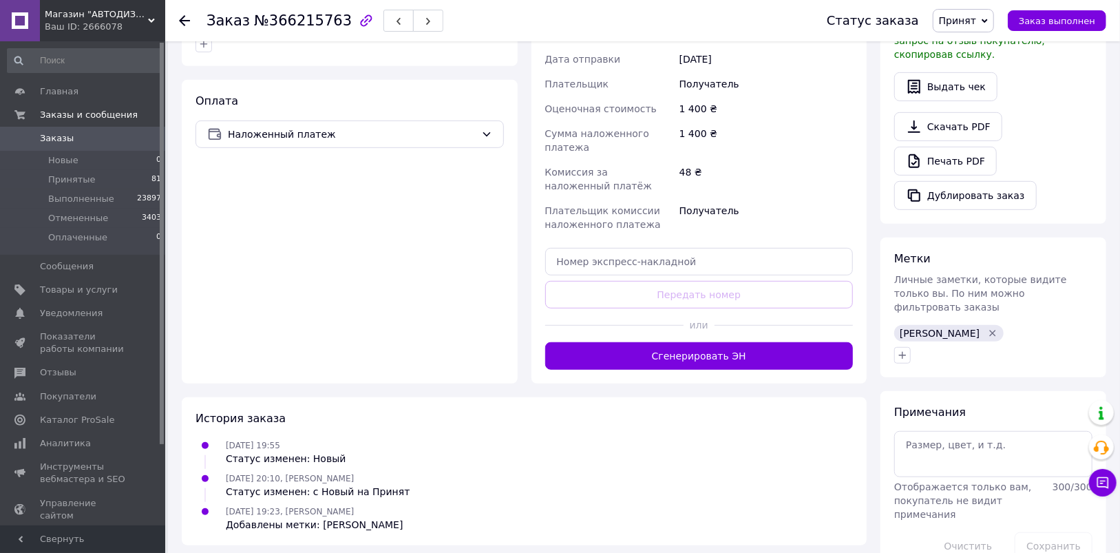
scroll to position [393, 0]
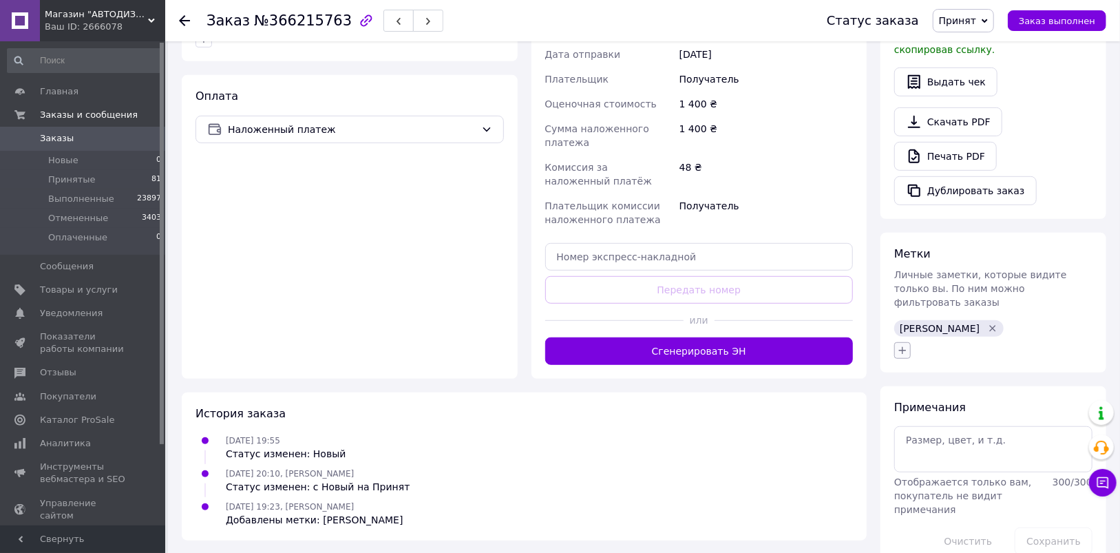
click at [906, 345] on icon "button" at bounding box center [902, 350] width 11 height 11
checkbox input "true"
